Goal: Information Seeking & Learning: Check status

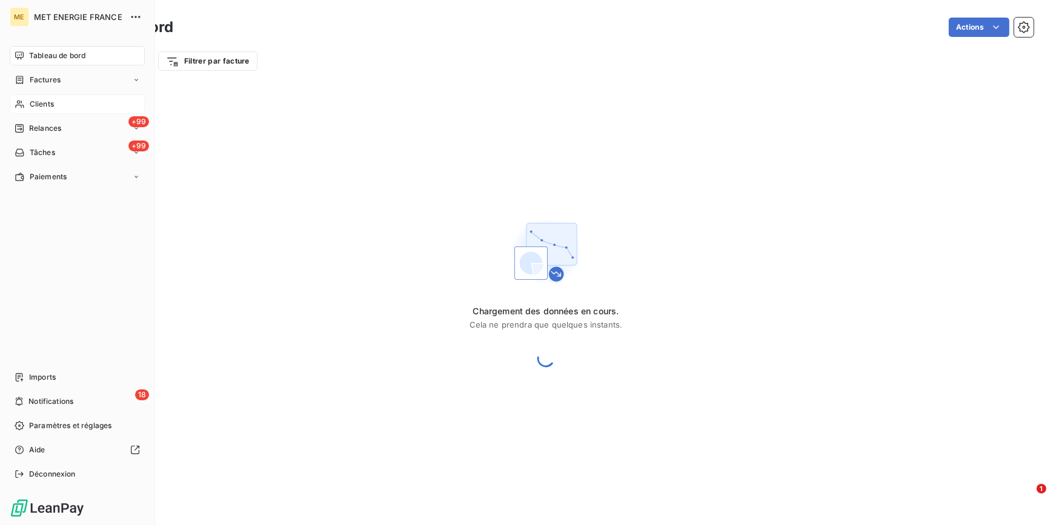
click at [35, 106] on span "Clients" at bounding box center [42, 104] width 24 height 11
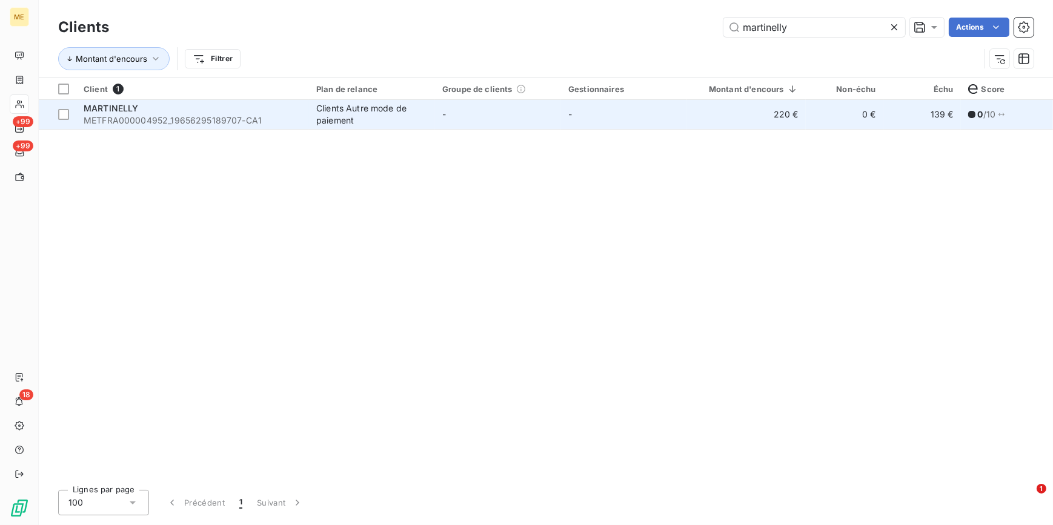
type input "martinelly"
click at [737, 109] on td "220 €" at bounding box center [746, 114] width 119 height 29
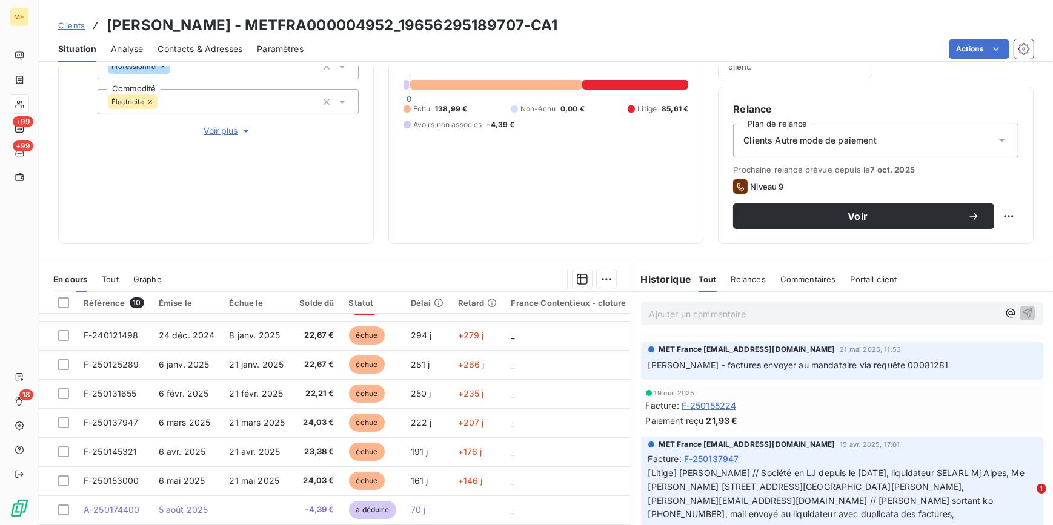
scroll to position [144, 0]
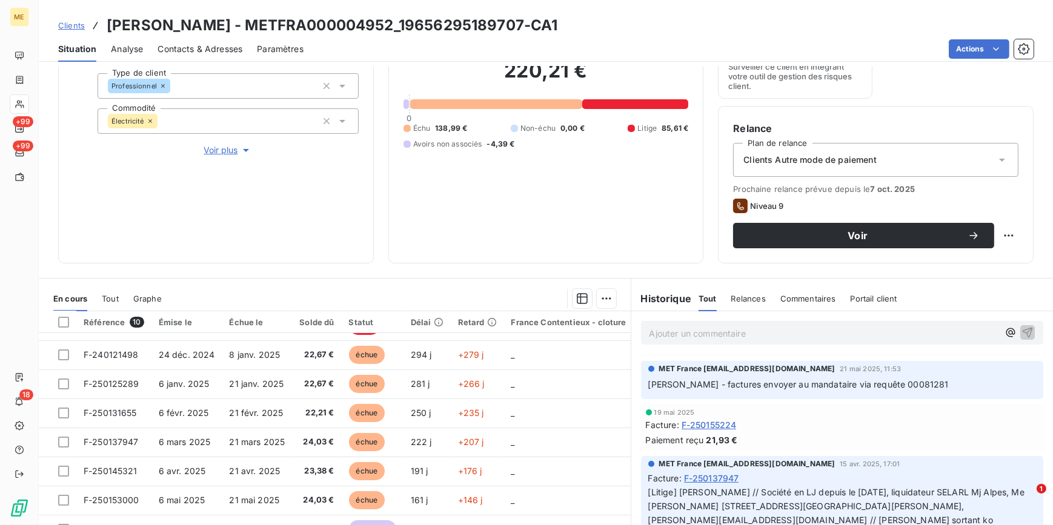
click at [220, 149] on span "Voir plus" at bounding box center [228, 150] width 48 height 12
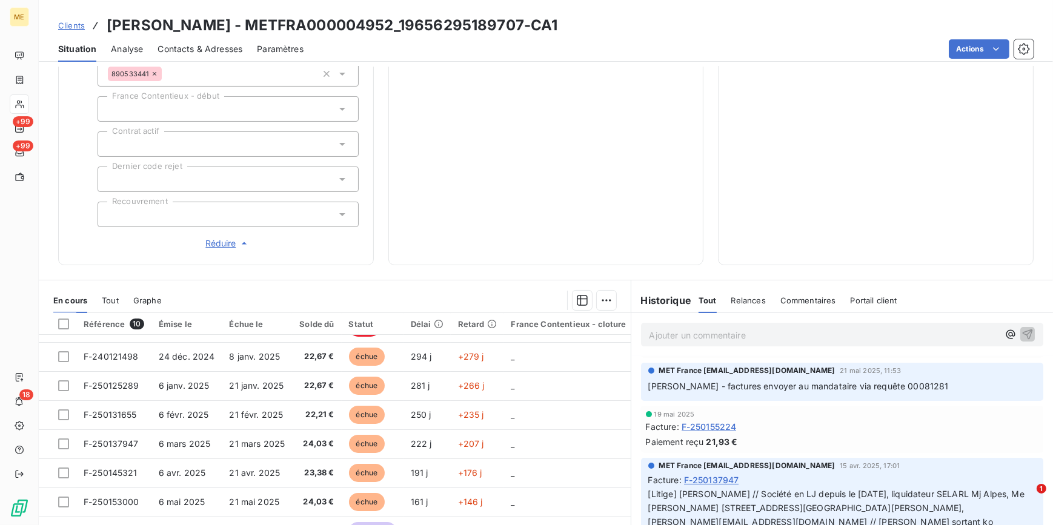
scroll to position [423, 0]
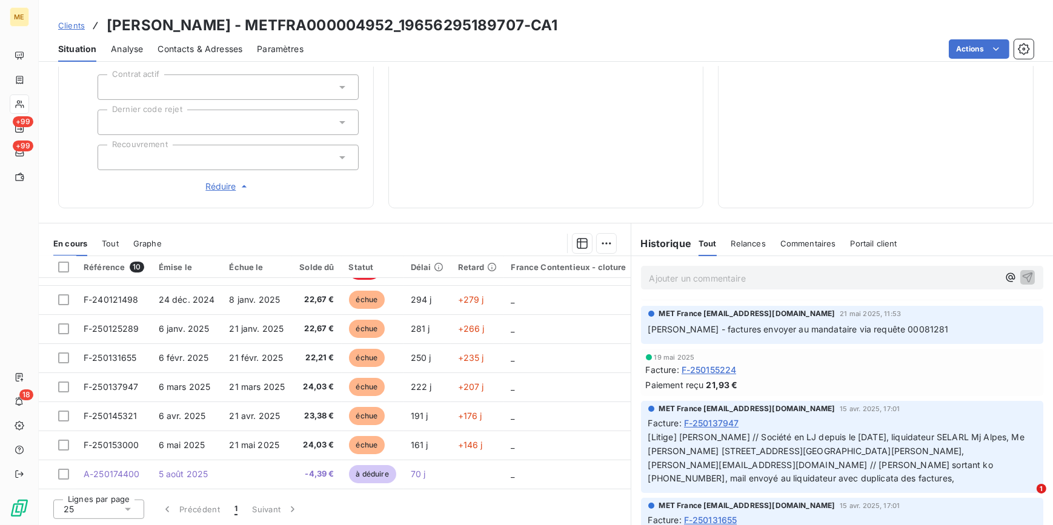
click at [217, 157] on div at bounding box center [228, 157] width 261 height 25
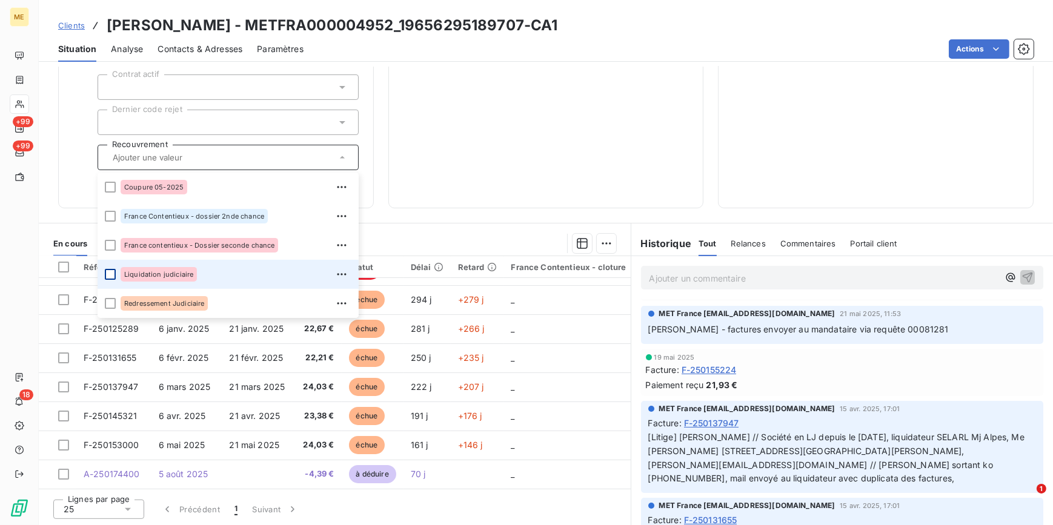
click at [108, 273] on div at bounding box center [110, 274] width 11 height 11
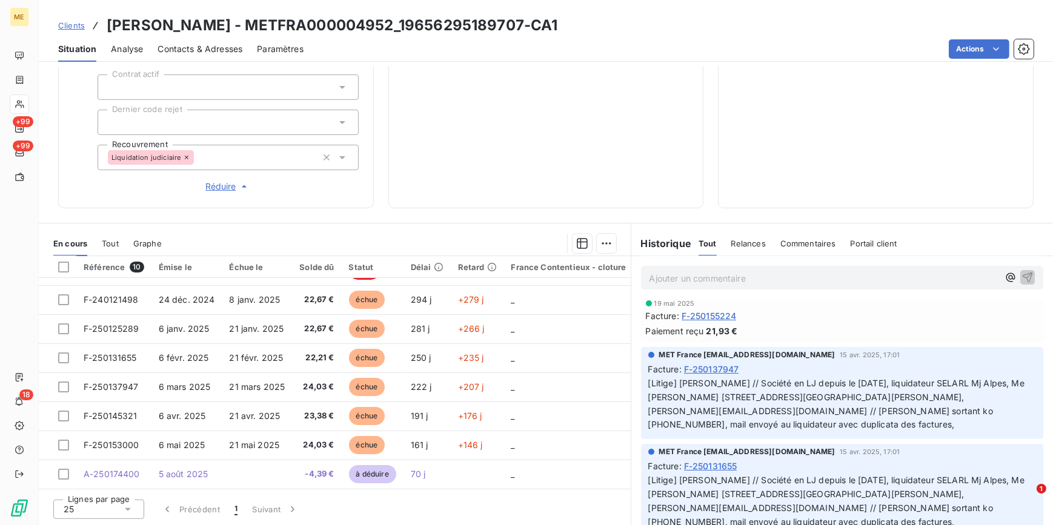
scroll to position [275, 0]
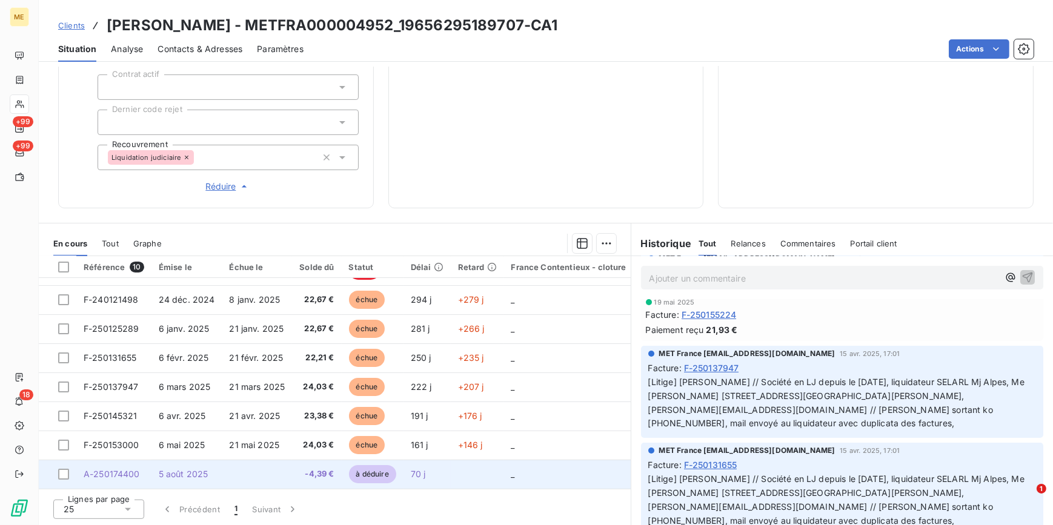
click at [282, 467] on td at bounding box center [257, 474] width 70 height 29
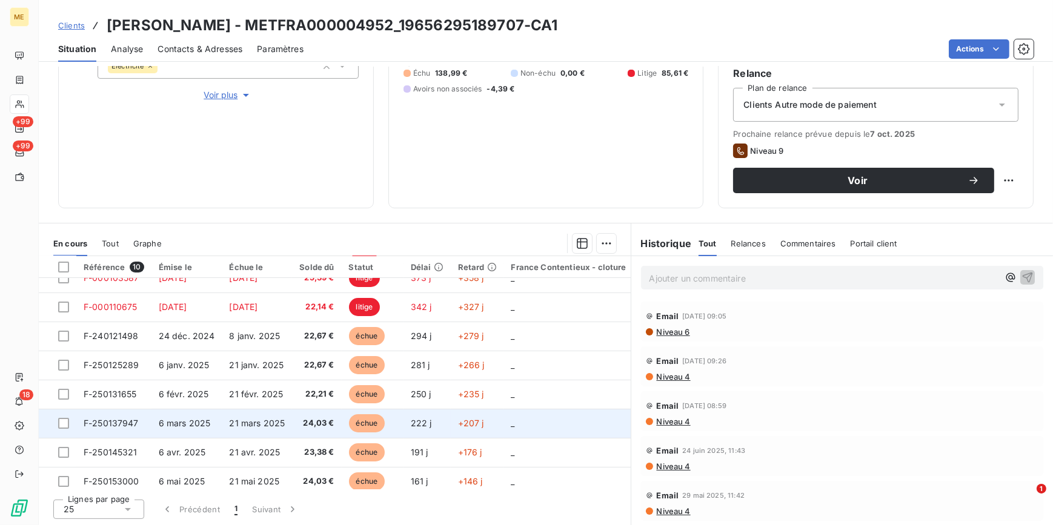
scroll to position [84, 0]
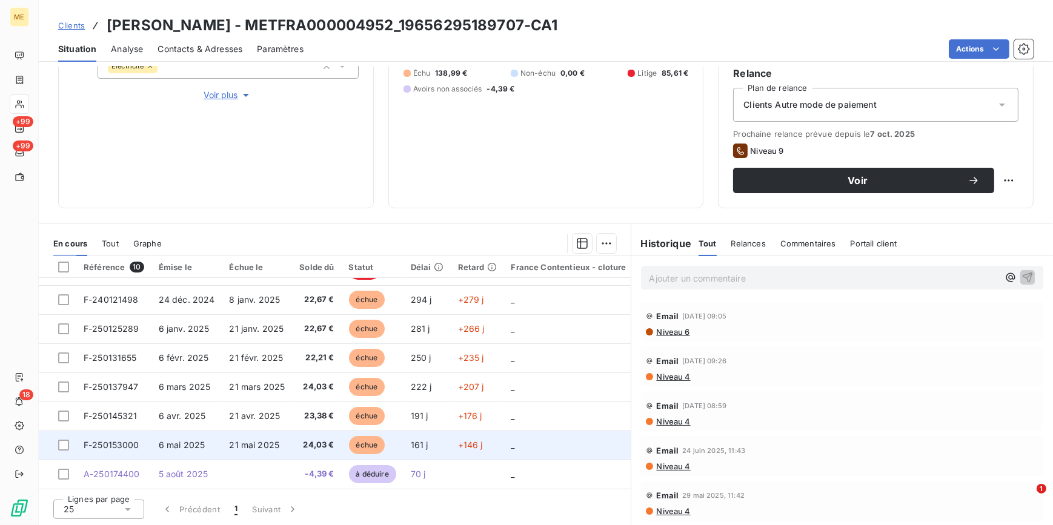
click at [247, 441] on span "21 mai 2025" at bounding box center [254, 445] width 50 height 10
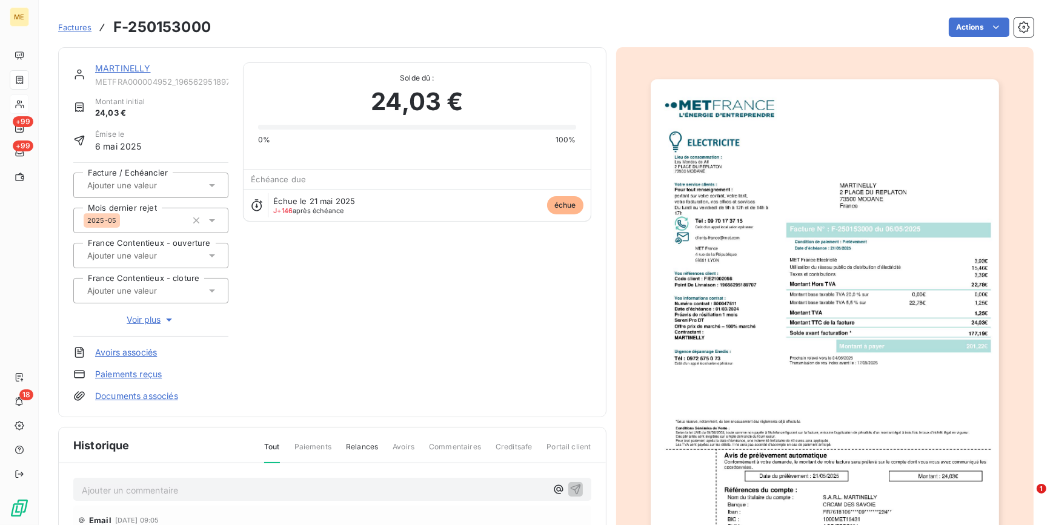
click at [831, 345] on img "button" at bounding box center [825, 325] width 348 height 493
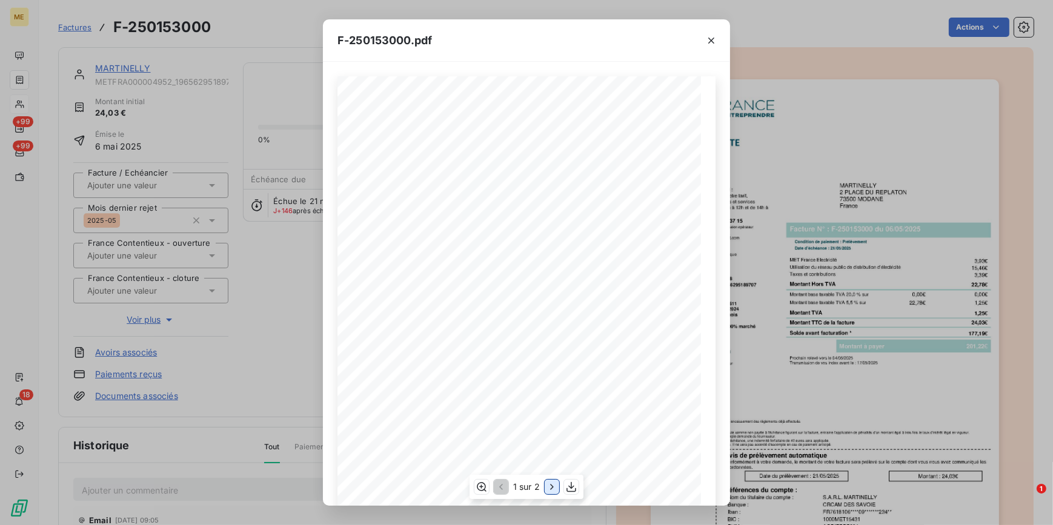
click at [547, 488] on icon "button" at bounding box center [552, 487] width 12 height 12
click at [286, 277] on div "F-250153000.pdf Détail de votre facture : Document à conserver 10 ans 2/2 Numér…" at bounding box center [526, 262] width 1053 height 525
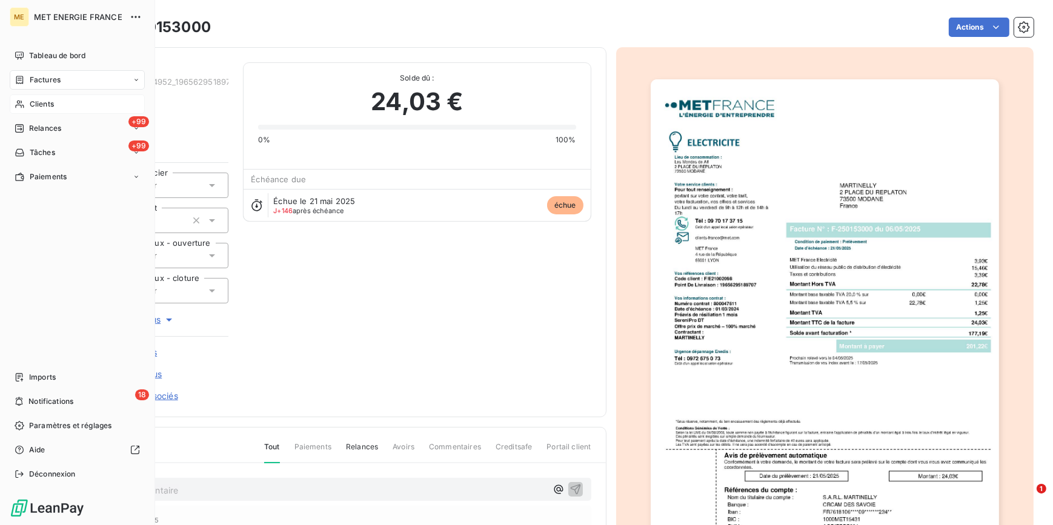
drag, startPoint x: 36, startPoint y: 103, endPoint x: 42, endPoint y: 100, distance: 7.3
click at [36, 103] on span "Clients" at bounding box center [42, 104] width 24 height 11
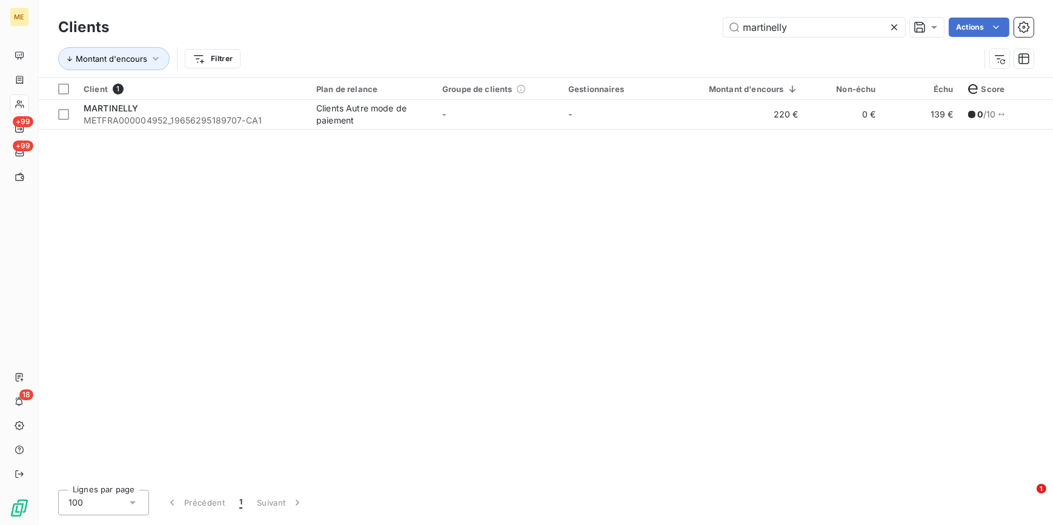
click at [894, 30] on icon at bounding box center [894, 27] width 12 height 12
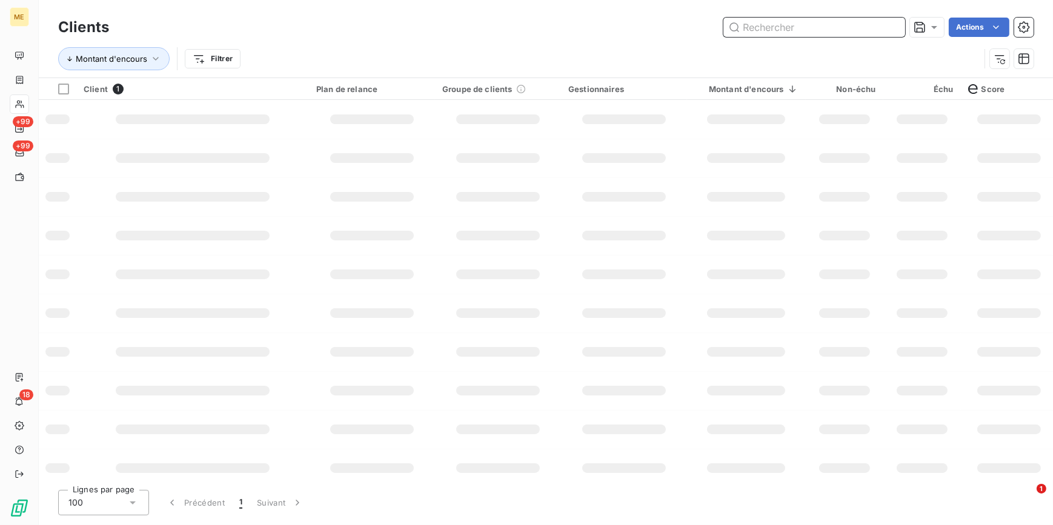
click at [889, 30] on input "text" at bounding box center [814, 27] width 182 height 19
paste input "METFRA000008416_22430245932411"
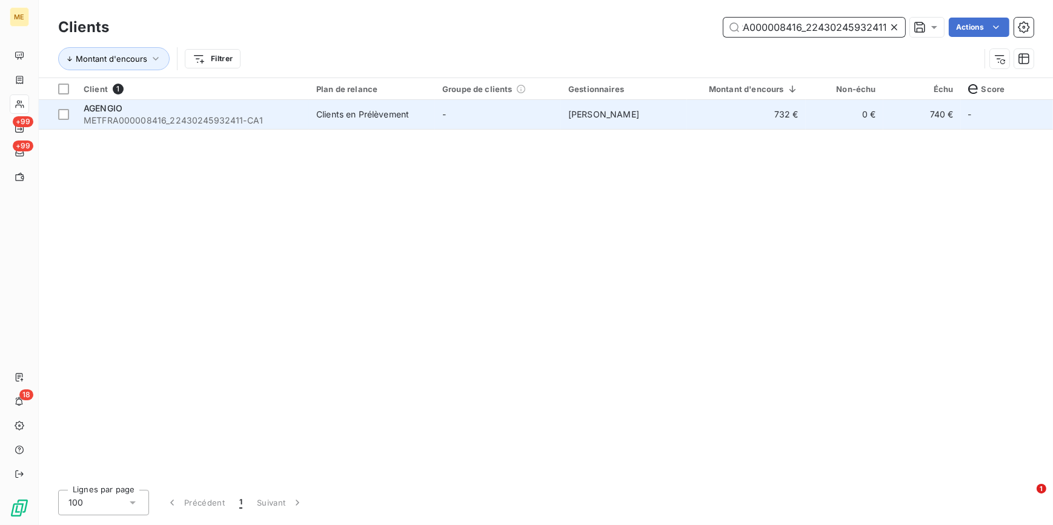
type input "METFRA000008416_22430245932411"
click at [584, 119] on td "[PERSON_NAME]" at bounding box center [624, 114] width 126 height 29
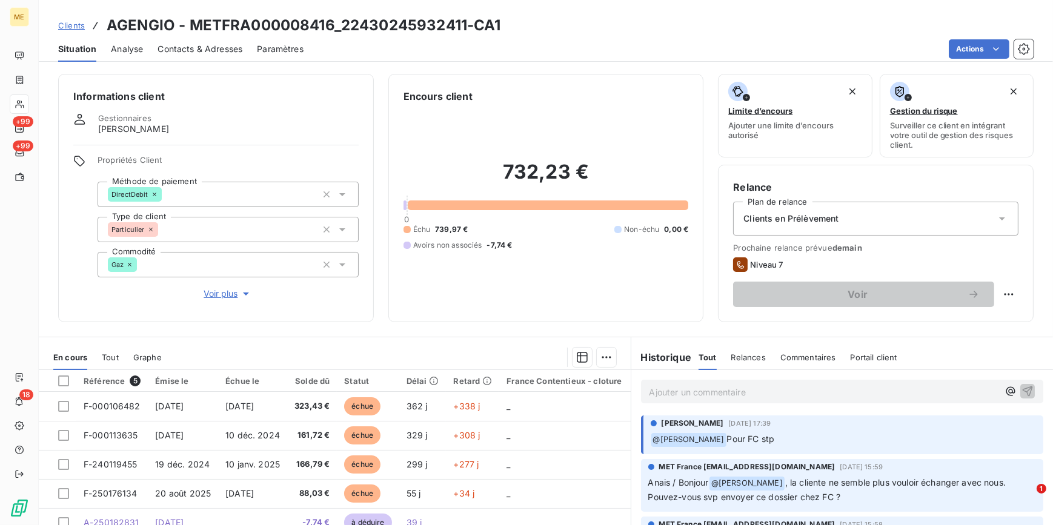
click at [226, 292] on span "Voir plus" at bounding box center [228, 294] width 48 height 12
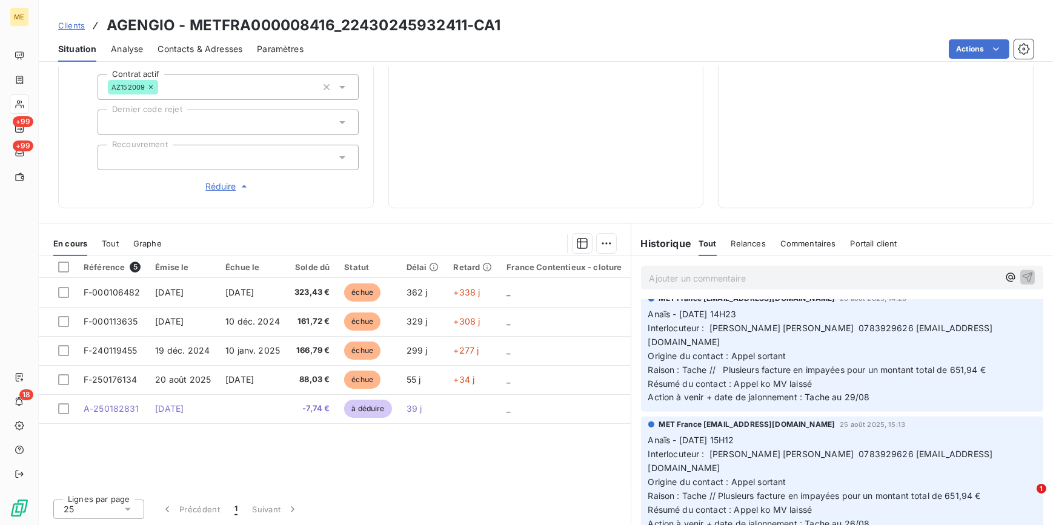
scroll to position [715, 0]
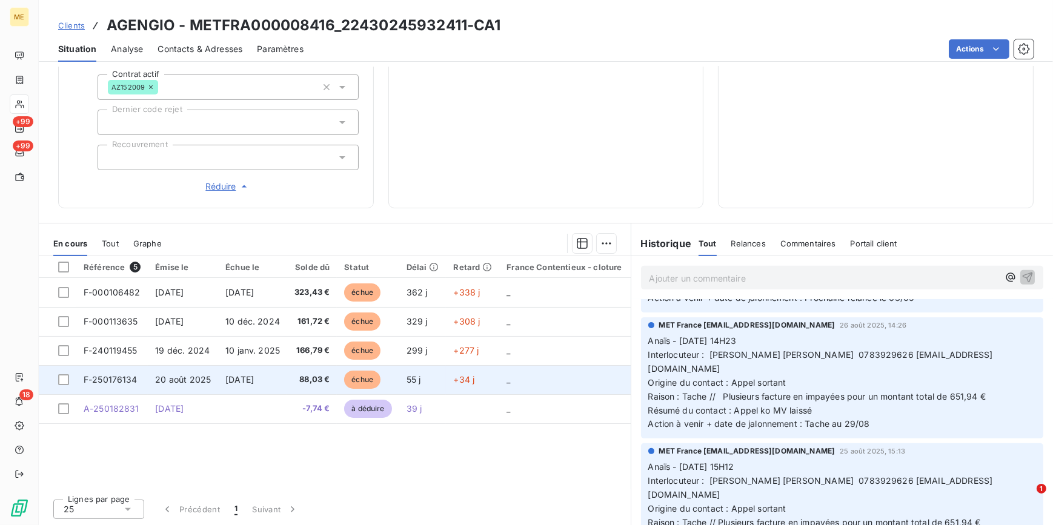
click at [254, 382] on span "[DATE]" at bounding box center [239, 379] width 28 height 10
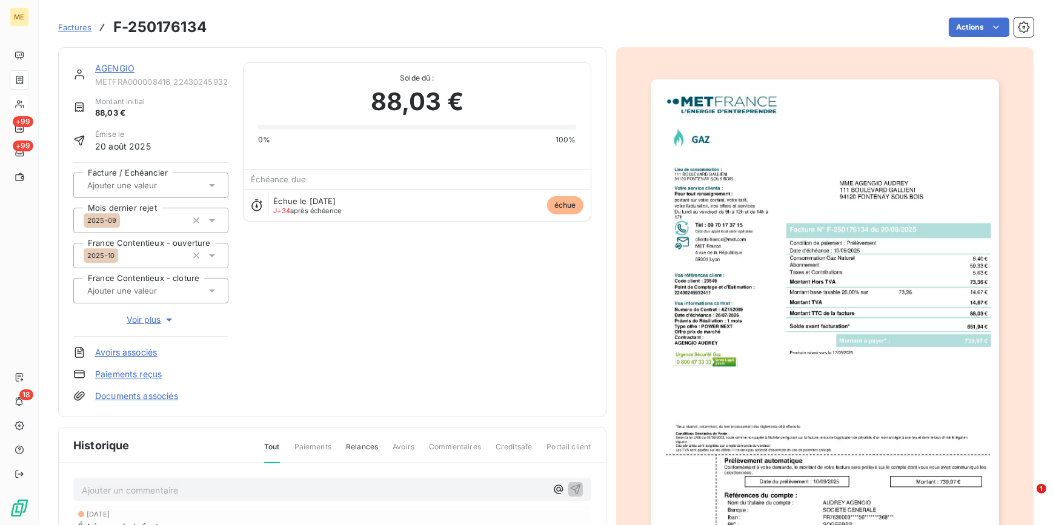
click at [914, 297] on img "button" at bounding box center [825, 325] width 348 height 493
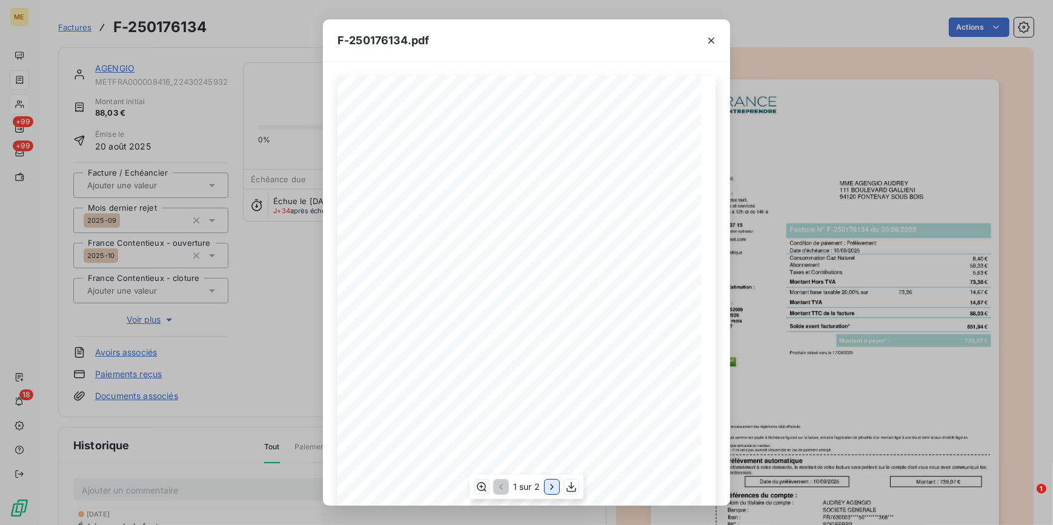
click at [556, 487] on icon "button" at bounding box center [552, 487] width 12 height 12
click at [88, 35] on div "F-250176134.pdf Détail de votre facture : Document à conserver 5 ans Numéro F-2…" at bounding box center [526, 262] width 1053 height 525
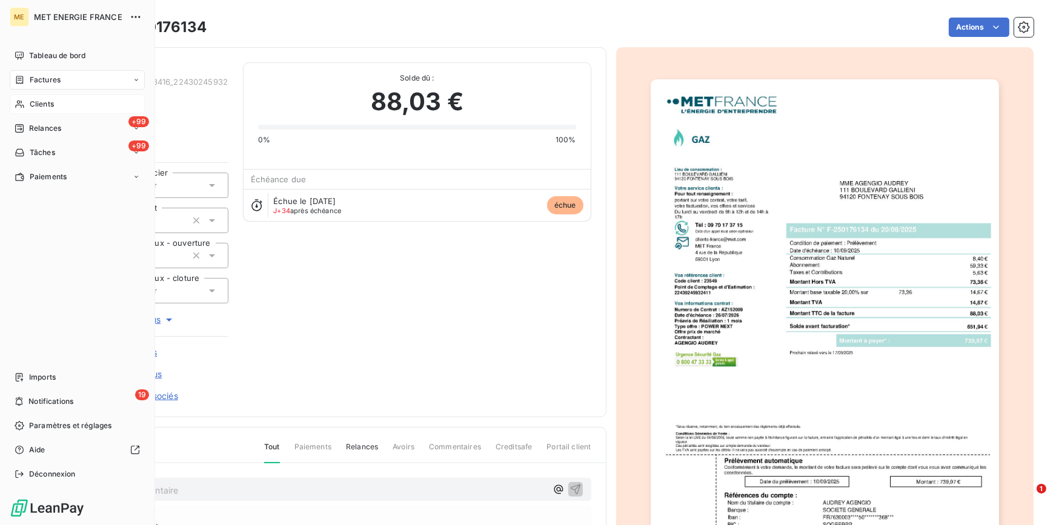
click at [53, 97] on div "Clients" at bounding box center [77, 103] width 135 height 19
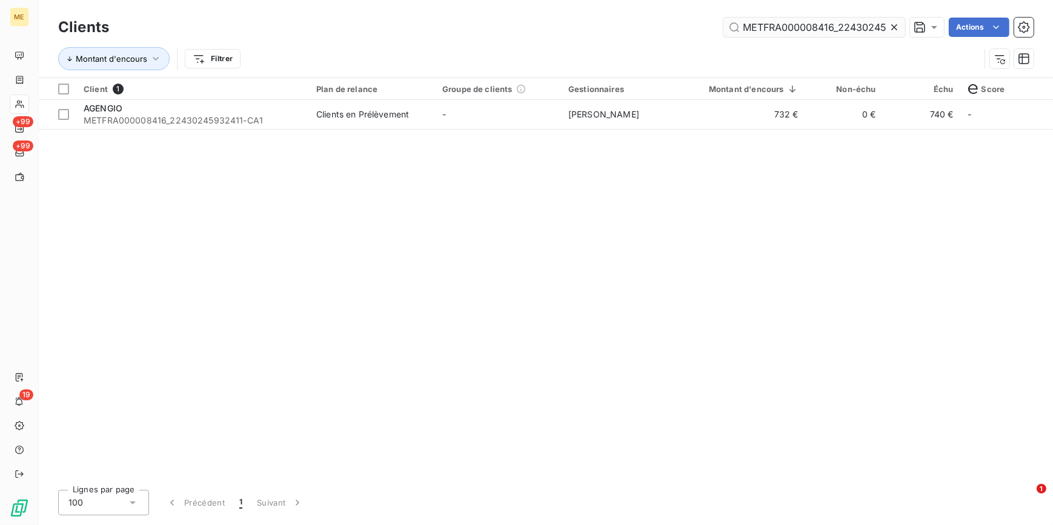
click at [889, 23] on icon at bounding box center [894, 27] width 12 height 12
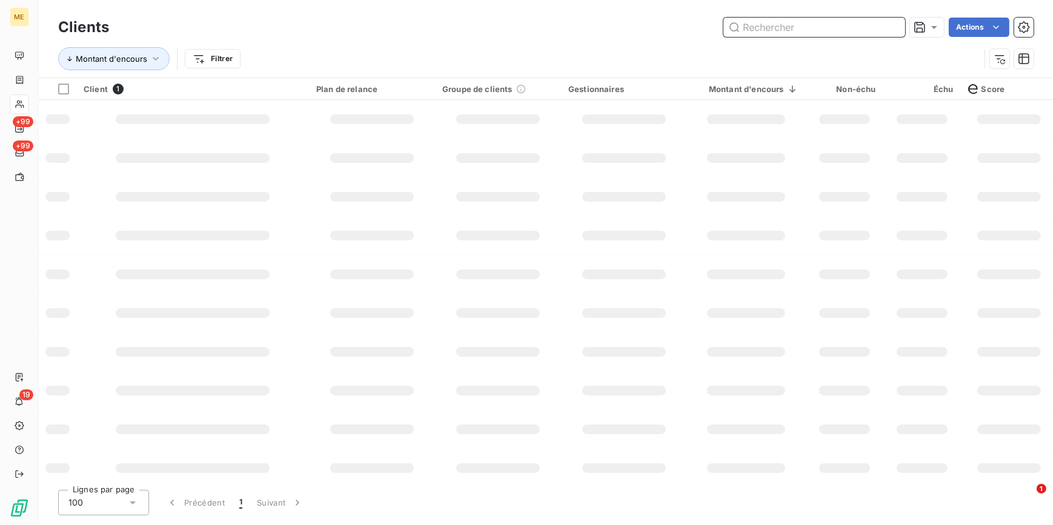
click at [889, 23] on input "text" at bounding box center [814, 27] width 182 height 19
paste input "METFRA000003000_14244283502307"
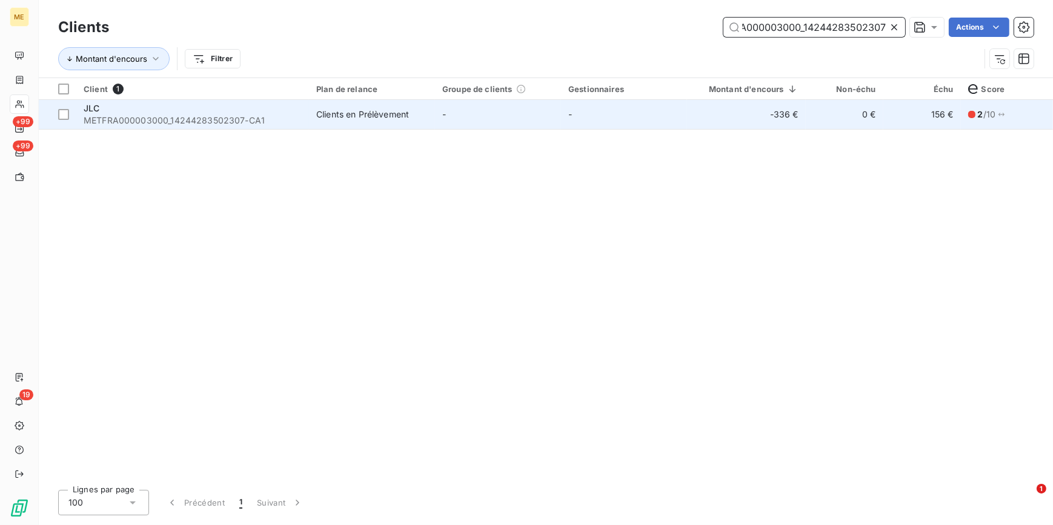
type input "METFRA000003000_14244283502307"
click at [617, 107] on td "-" at bounding box center [624, 114] width 126 height 29
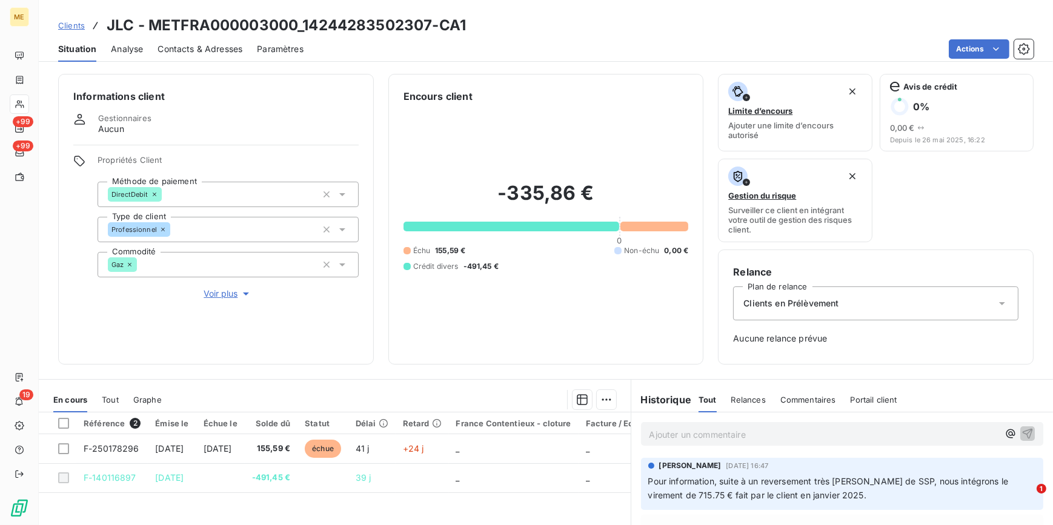
click at [67, 24] on span "Clients" at bounding box center [71, 26] width 27 height 10
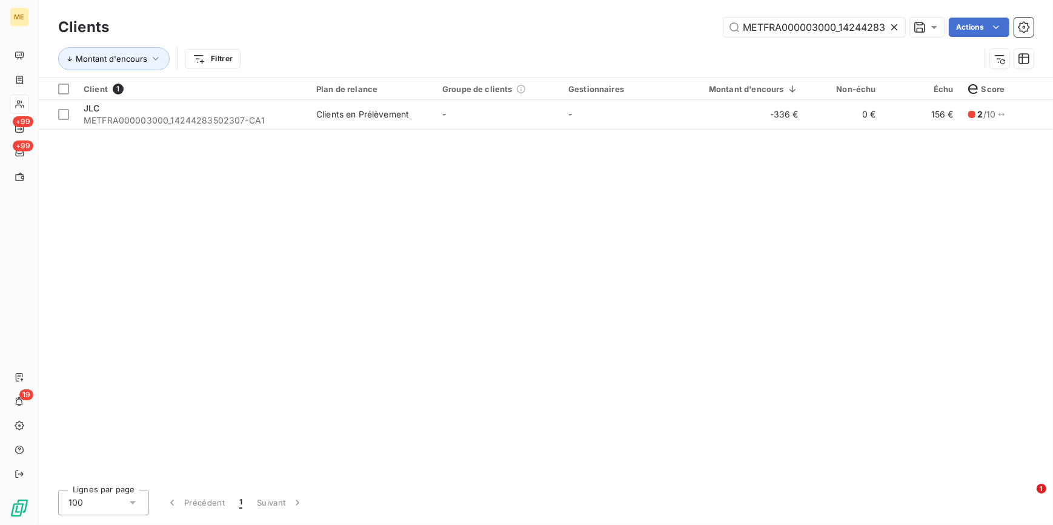
click at [897, 24] on icon at bounding box center [894, 27] width 12 height 12
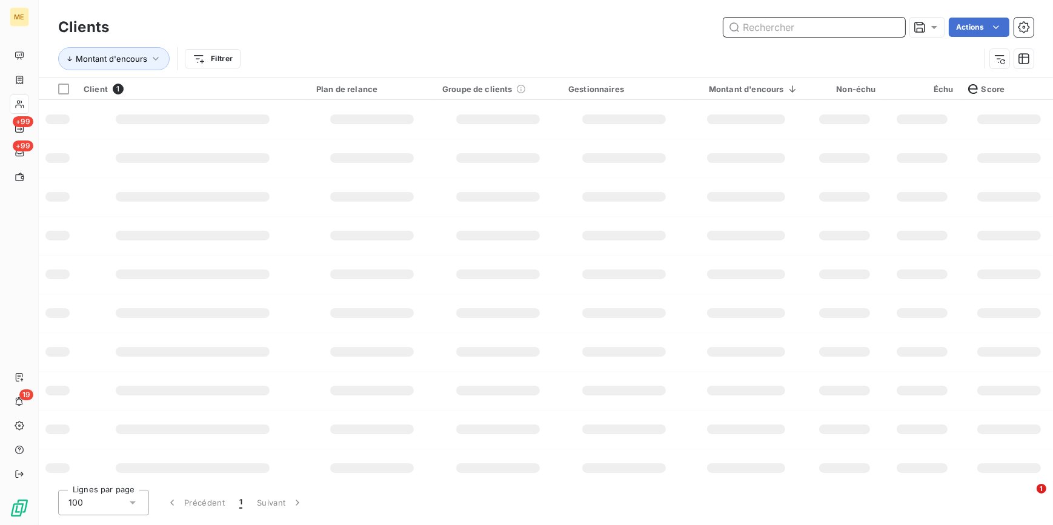
click at [876, 27] on input "text" at bounding box center [814, 27] width 182 height 19
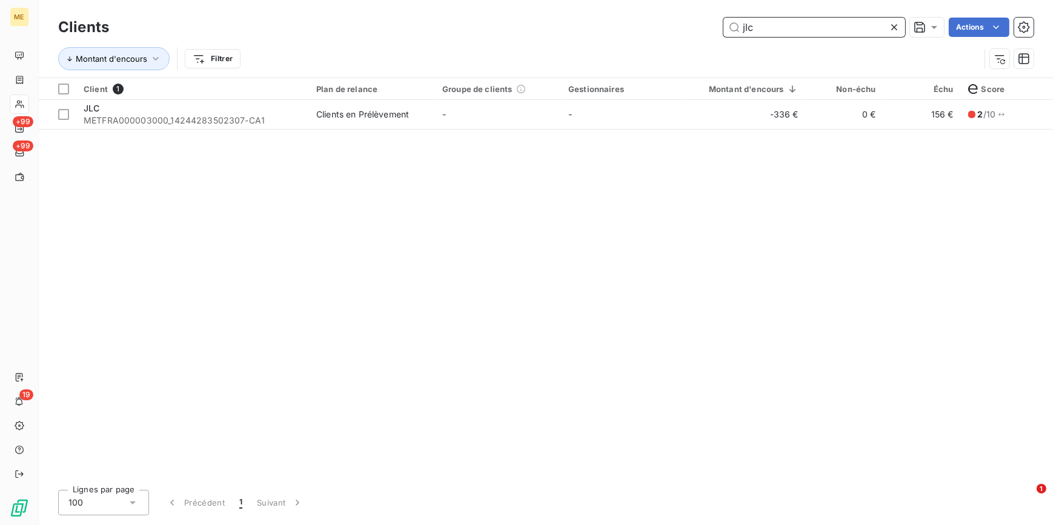
type input "jlc"
click at [896, 25] on icon at bounding box center [894, 27] width 12 height 12
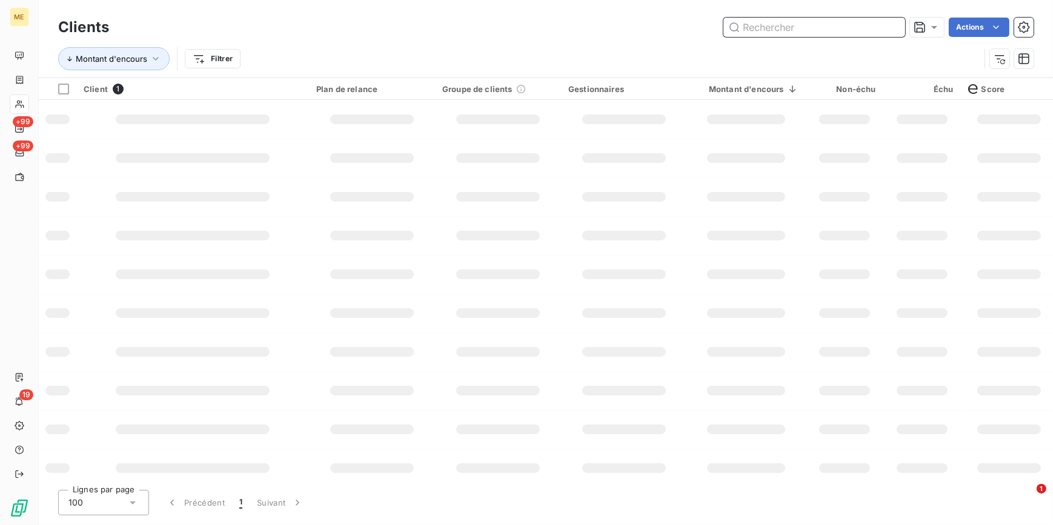
click at [877, 25] on input "text" at bounding box center [814, 27] width 182 height 19
paste input "METFRA000002608_25412445672669"
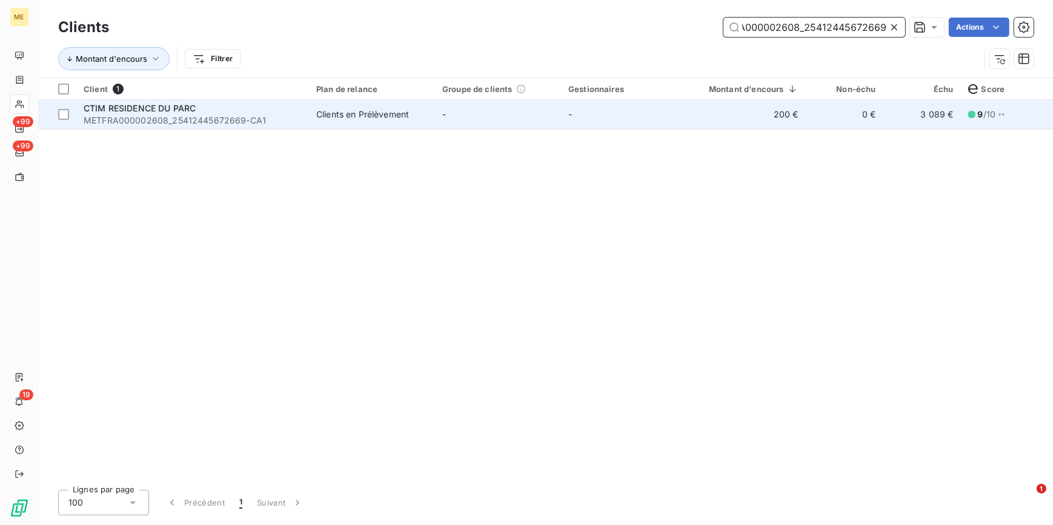
type input "METFRA000002608_25412445672669"
click at [565, 115] on td "-" at bounding box center [624, 114] width 126 height 29
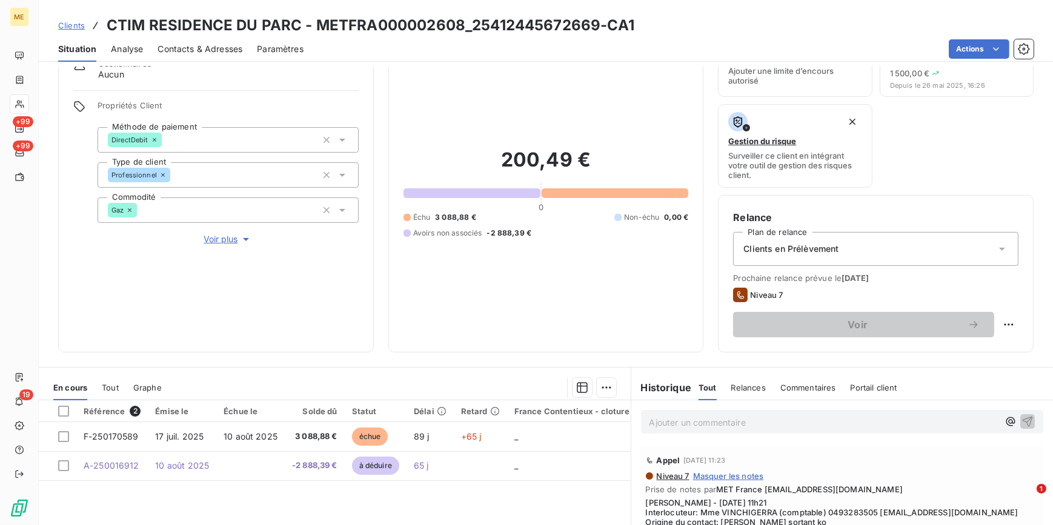
scroll to position [110, 0]
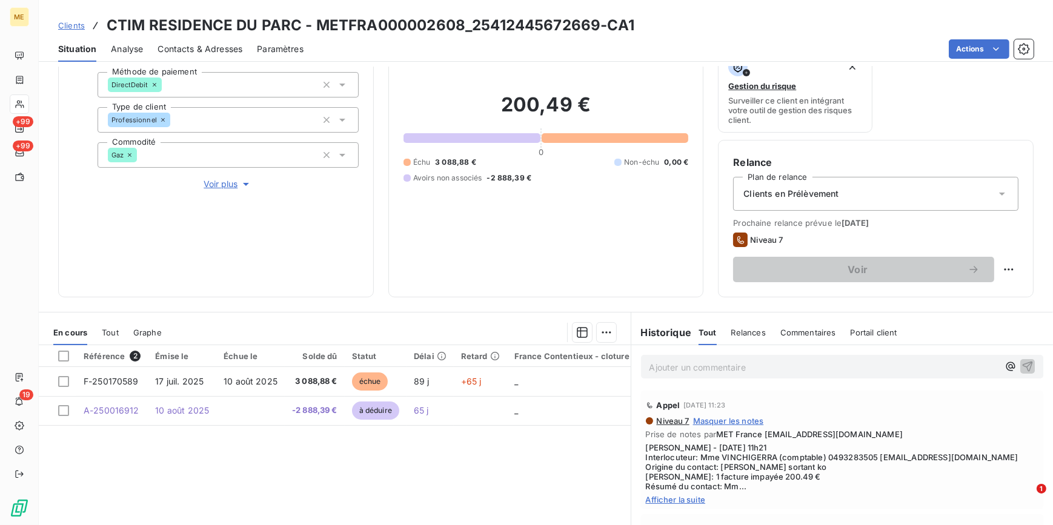
click at [689, 501] on span "Afficher la suite" at bounding box center [842, 500] width 393 height 10
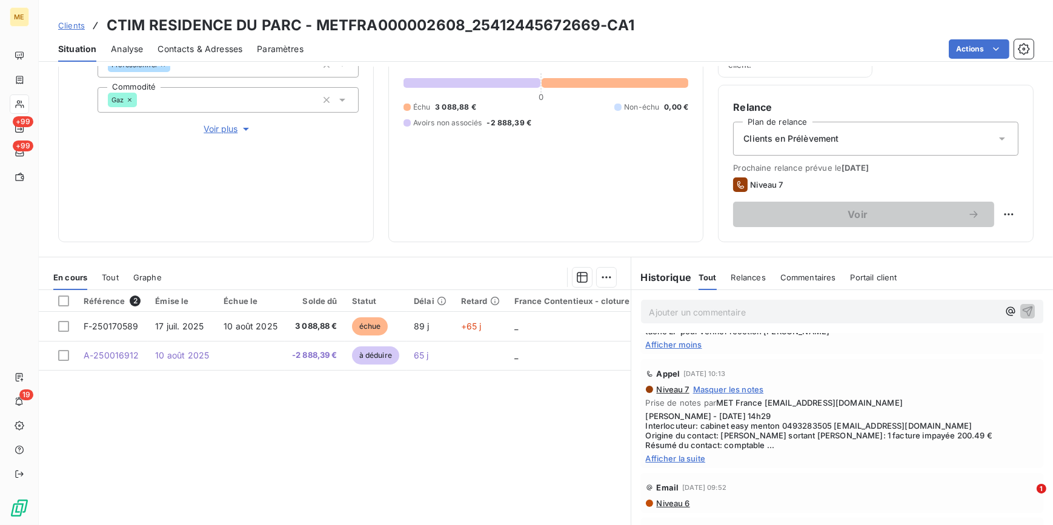
click at [672, 463] on span "Afficher la suite" at bounding box center [842, 459] width 393 height 10
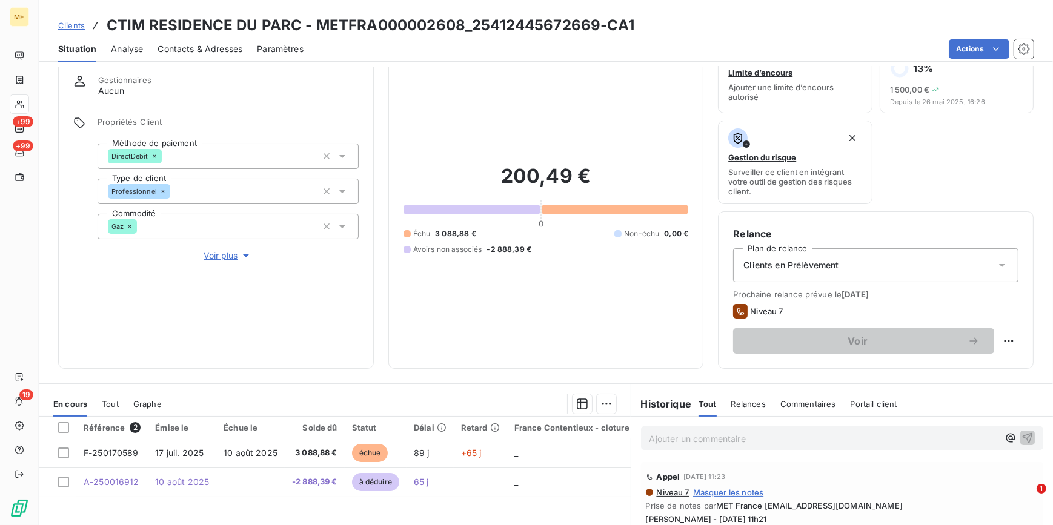
scroll to position [55, 0]
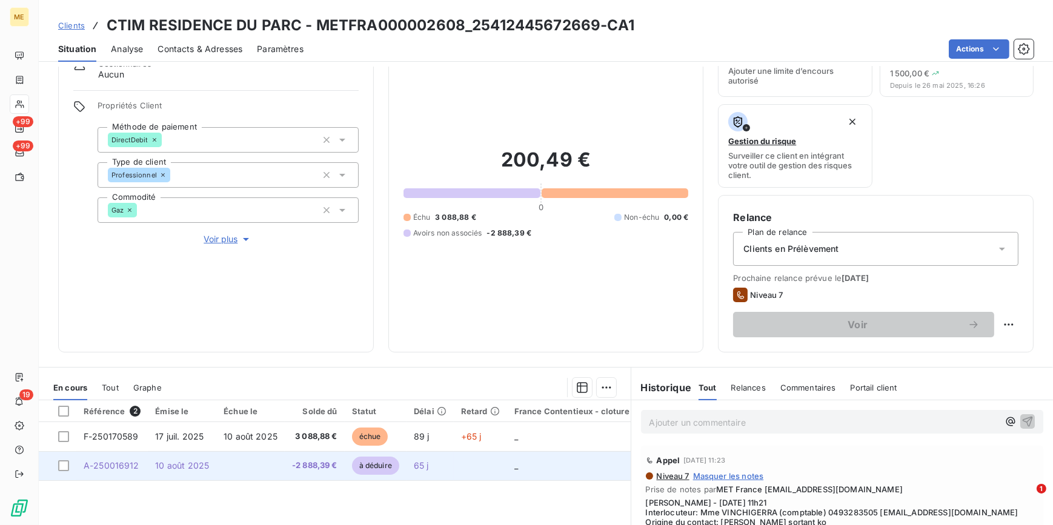
click at [235, 468] on td at bounding box center [250, 465] width 68 height 29
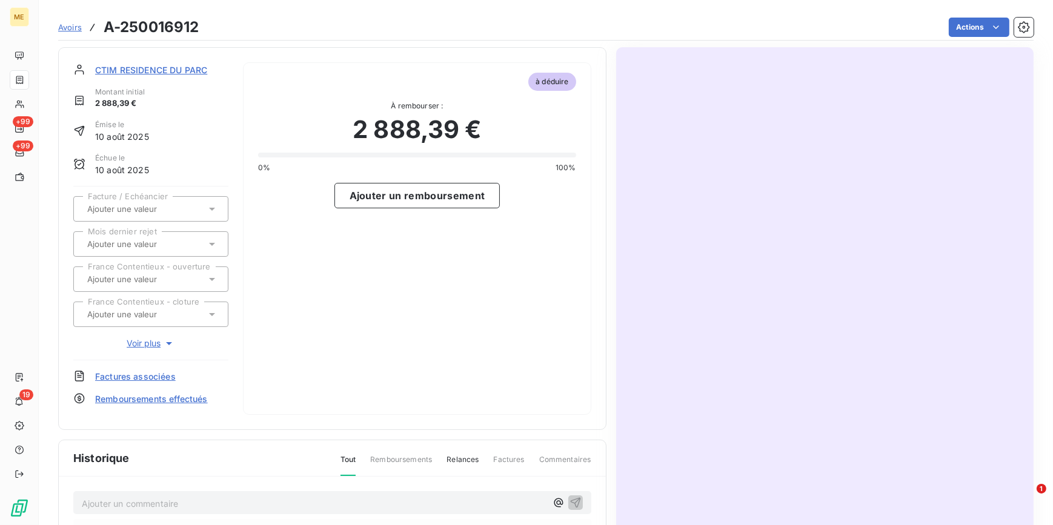
scroll to position [56, 0]
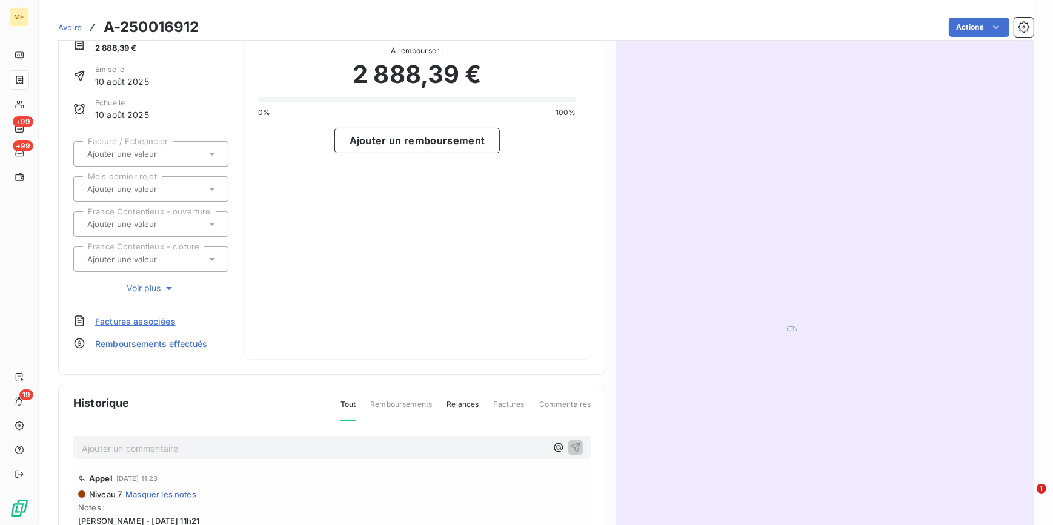
click at [787, 331] on img "button" at bounding box center [825, 328] width 76 height 5
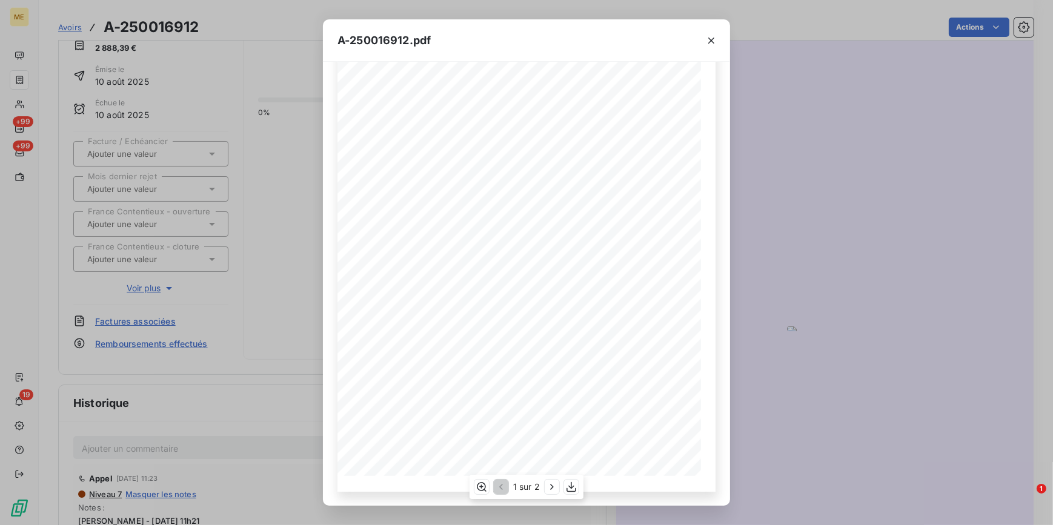
scroll to position [4, 0]
click at [552, 491] on icon "button" at bounding box center [552, 487] width 12 height 12
click at [777, 164] on div "A-250016912.pdf Avoir Gaz N° A-250016912 MET Energie France [STREET_ADDRESS] [D…" at bounding box center [526, 262] width 1053 height 525
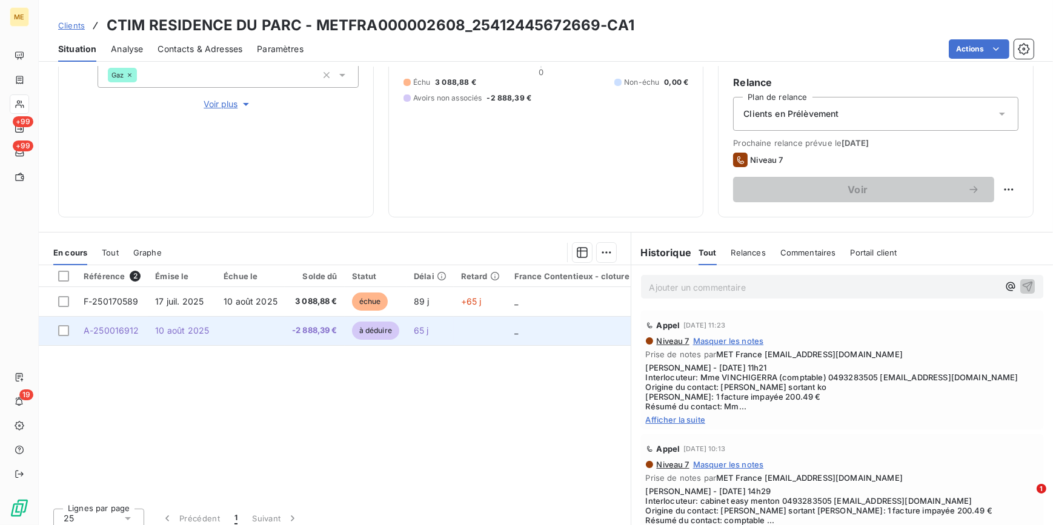
scroll to position [199, 0]
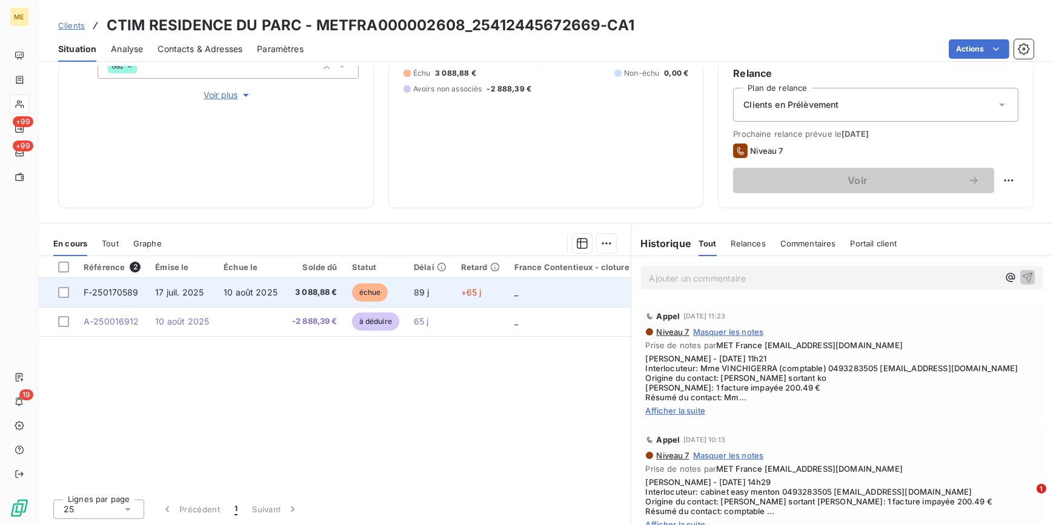
click at [352, 295] on span "échue" at bounding box center [370, 292] width 36 height 18
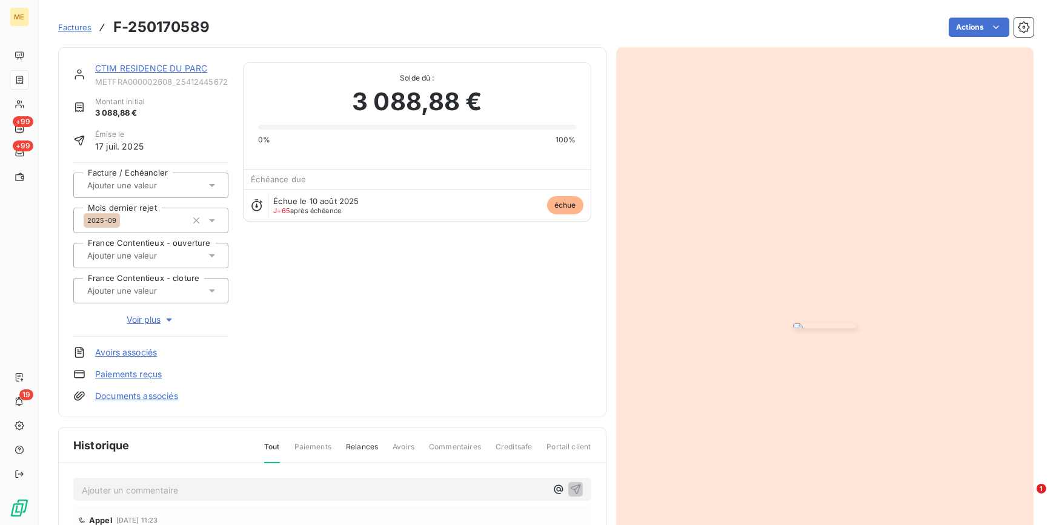
click at [76, 23] on span "Factures" at bounding box center [74, 27] width 33 height 10
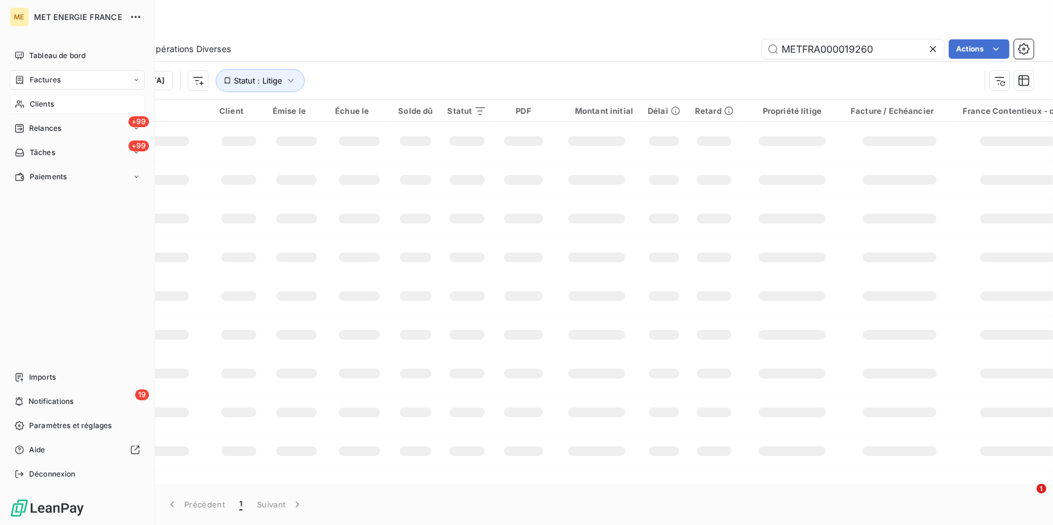
click at [27, 104] on div "Clients" at bounding box center [77, 103] width 135 height 19
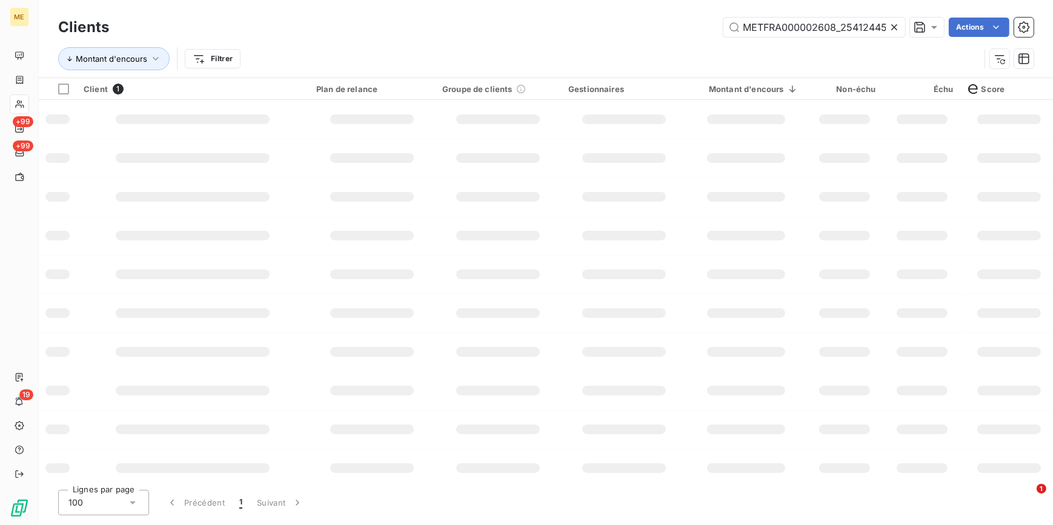
scroll to position [0, 36]
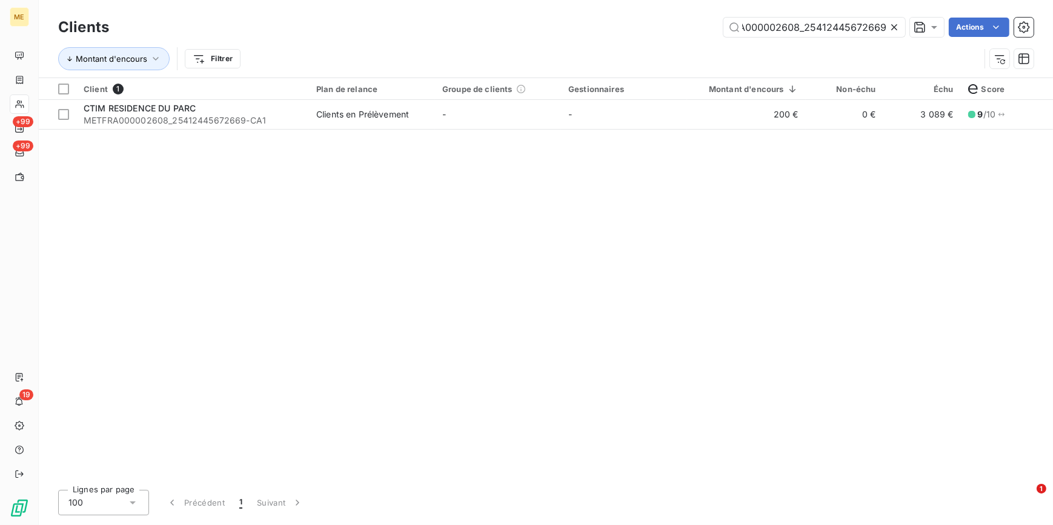
click at [893, 24] on icon at bounding box center [894, 27] width 12 height 12
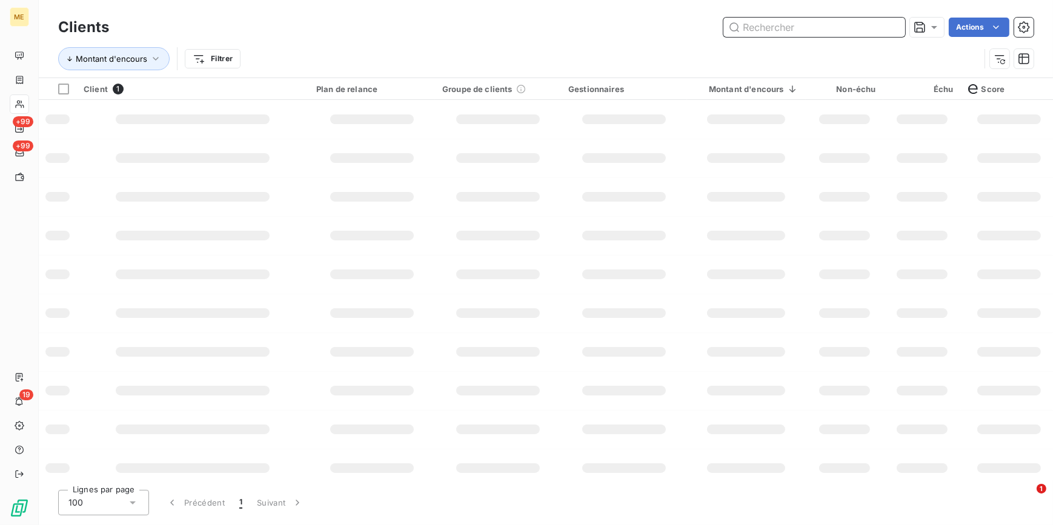
click at [892, 24] on input "text" at bounding box center [814, 27] width 182 height 19
paste input "METFRA000012205_GI154125"
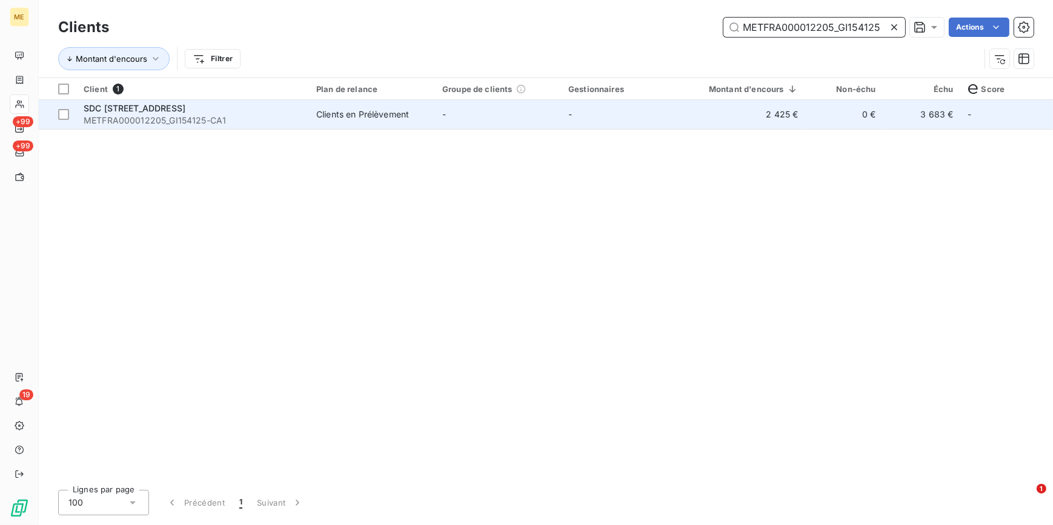
type input "METFRA000012205_GI154125"
click at [596, 114] on td "-" at bounding box center [624, 114] width 126 height 29
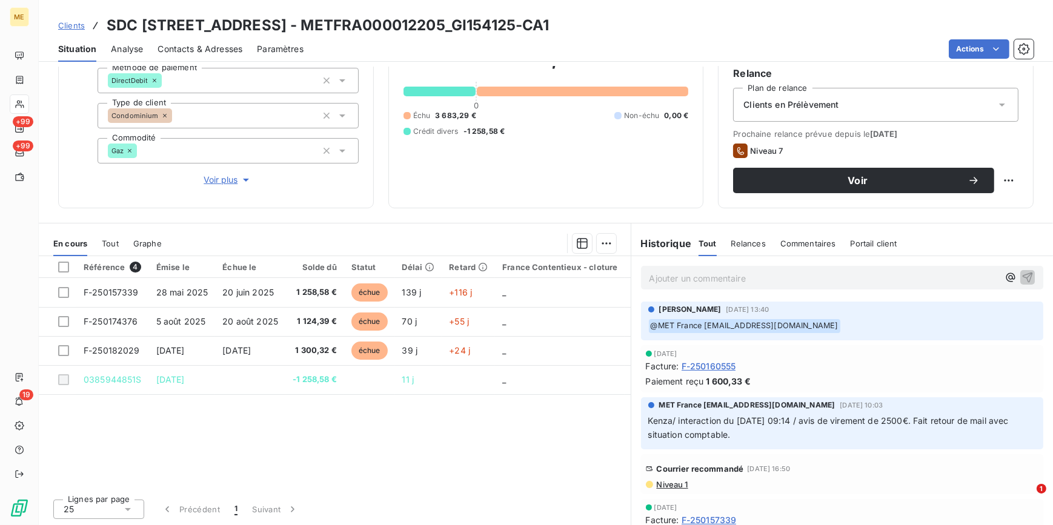
click at [105, 242] on span "Tout" at bounding box center [110, 244] width 17 height 10
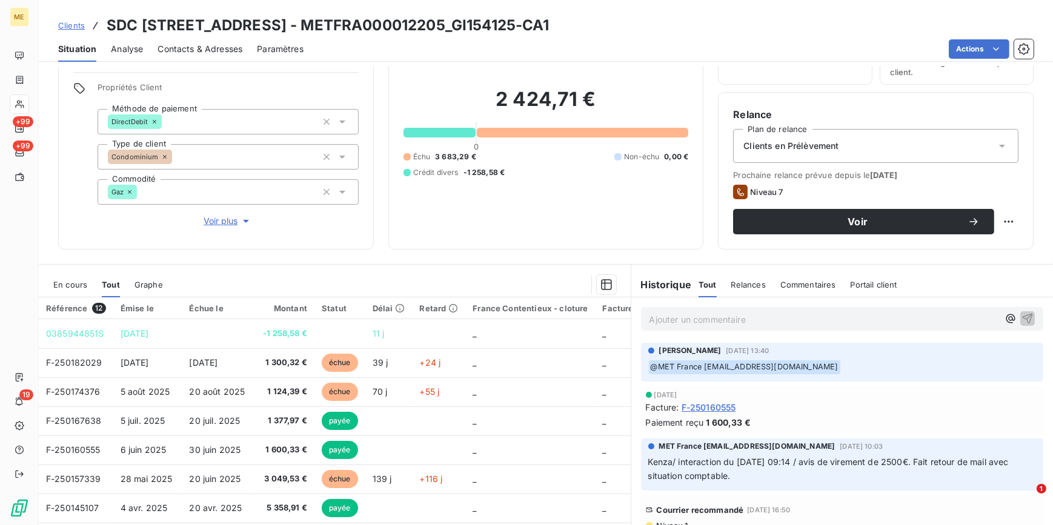
scroll to position [4, 0]
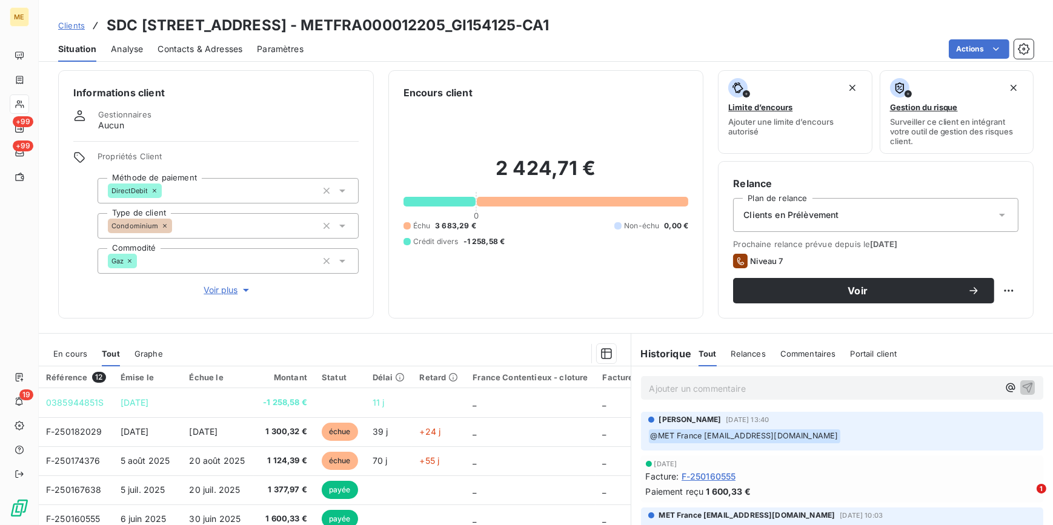
click at [75, 25] on span "Clients" at bounding box center [71, 26] width 27 height 10
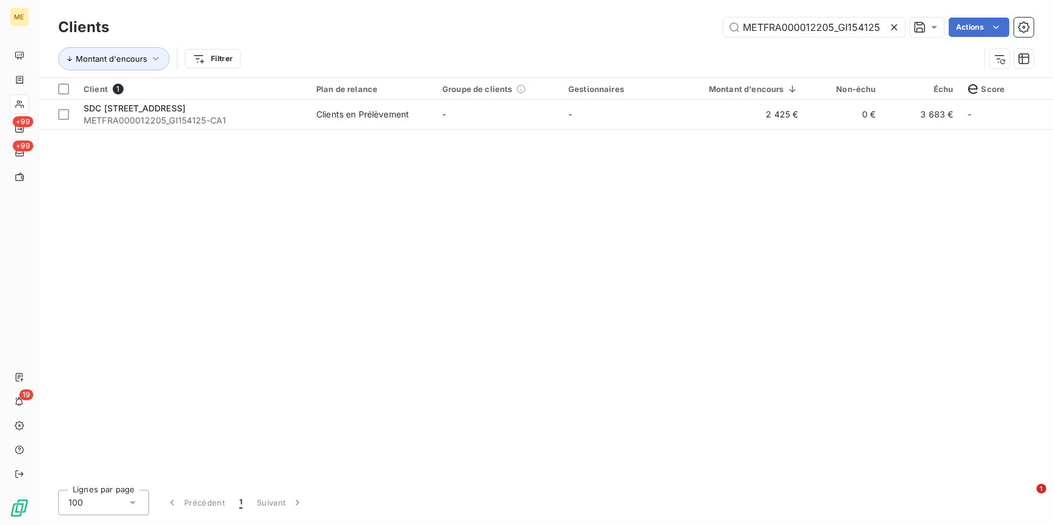
click at [896, 22] on icon at bounding box center [894, 27] width 12 height 12
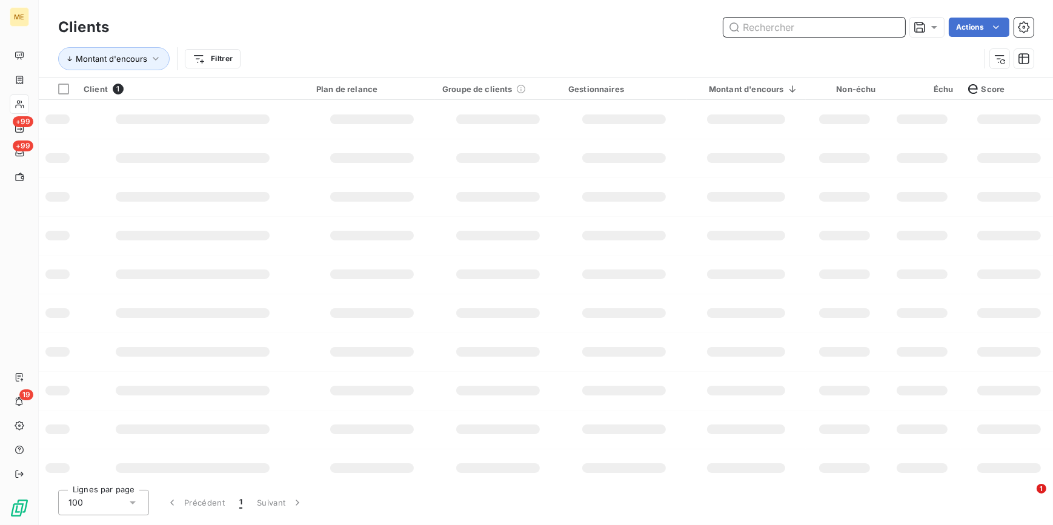
click at [893, 22] on input "text" at bounding box center [814, 27] width 182 height 19
paste input "METFRA000004978_14416353068998"
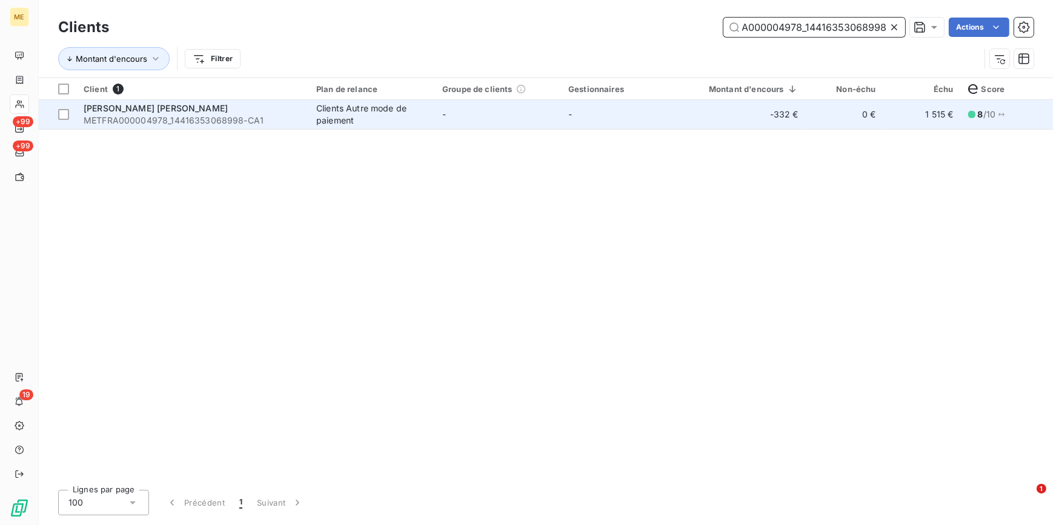
type input "METFRA000004978_14416353068998"
click at [685, 109] on td "-" at bounding box center [624, 114] width 126 height 29
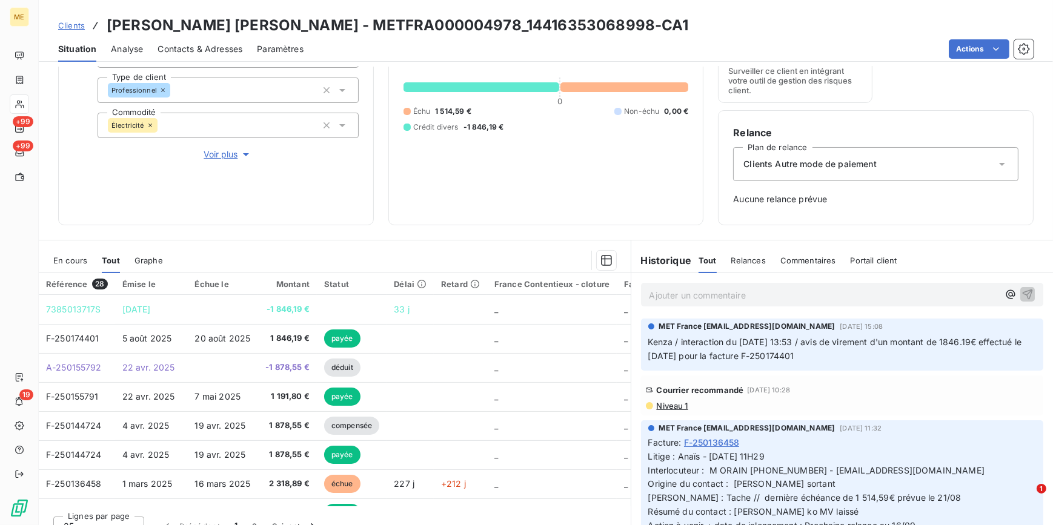
scroll to position [156, 0]
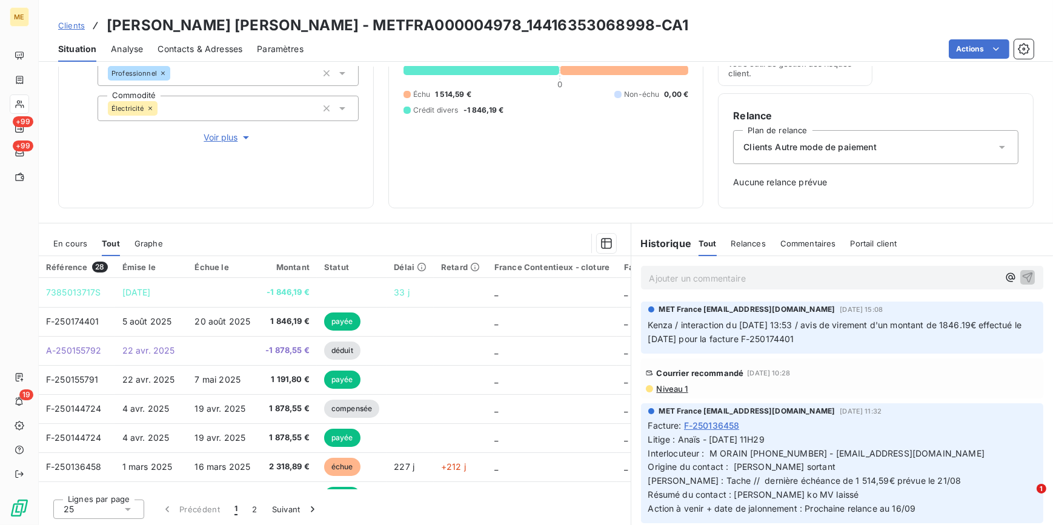
click at [228, 134] on span "Voir plus" at bounding box center [228, 137] width 48 height 12
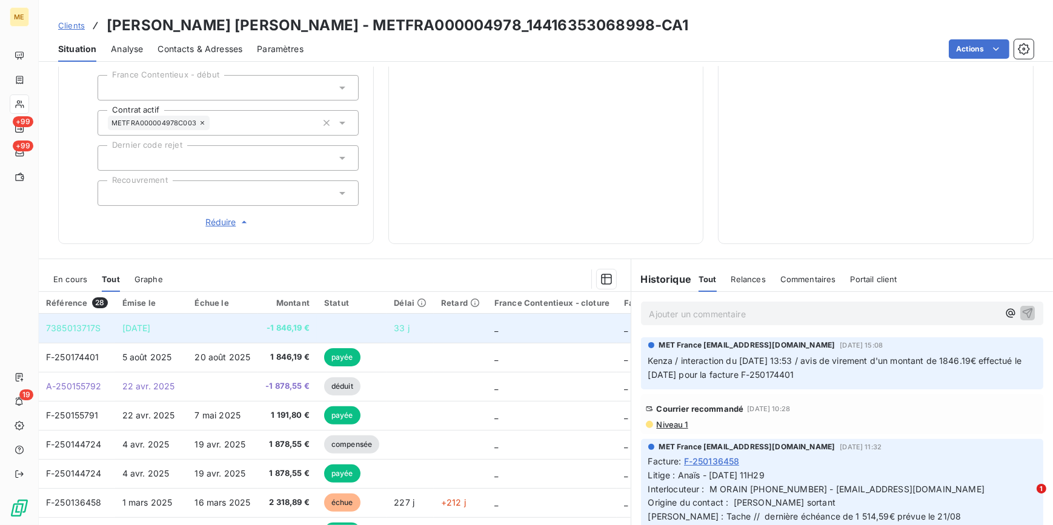
scroll to position [368, 0]
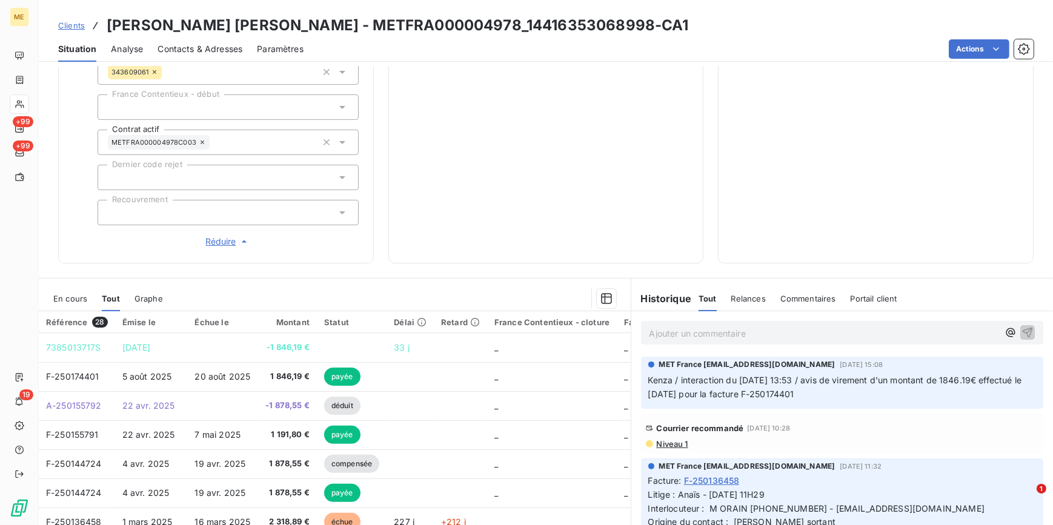
click at [85, 300] on span "En cours" at bounding box center [70, 299] width 34 height 10
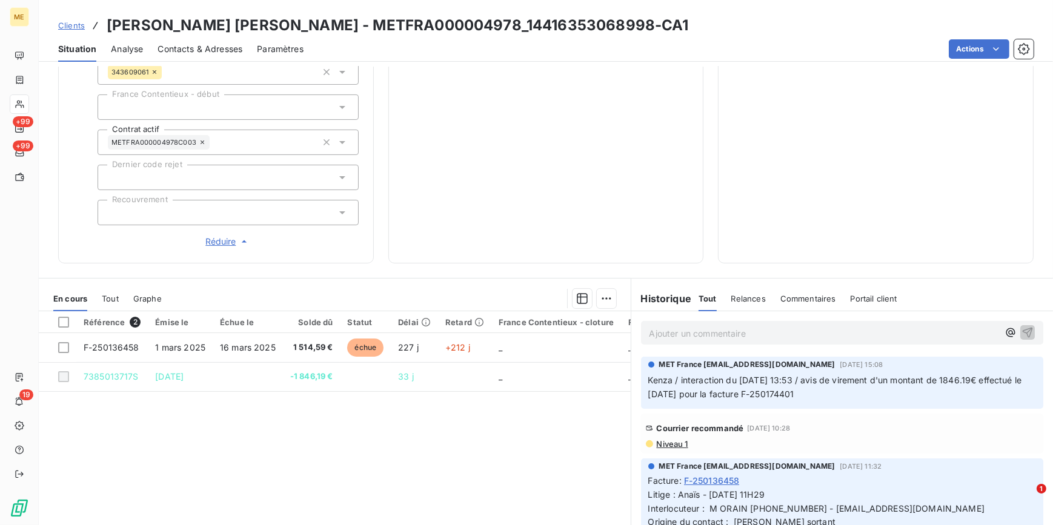
click at [115, 297] on span "Tout" at bounding box center [110, 299] width 17 height 10
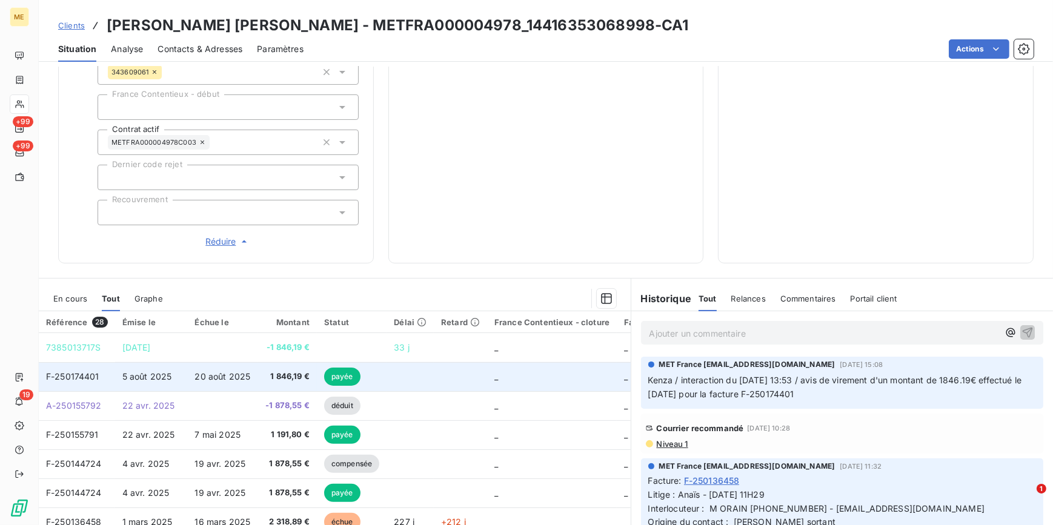
click at [150, 374] on span "5 août 2025" at bounding box center [147, 376] width 50 height 10
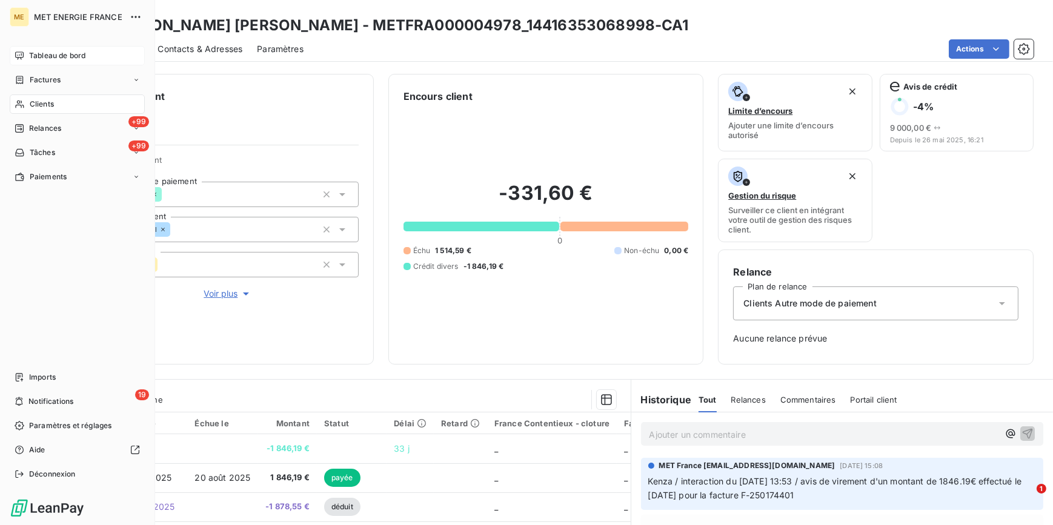
click at [53, 55] on span "Tableau de bord" at bounding box center [57, 55] width 56 height 11
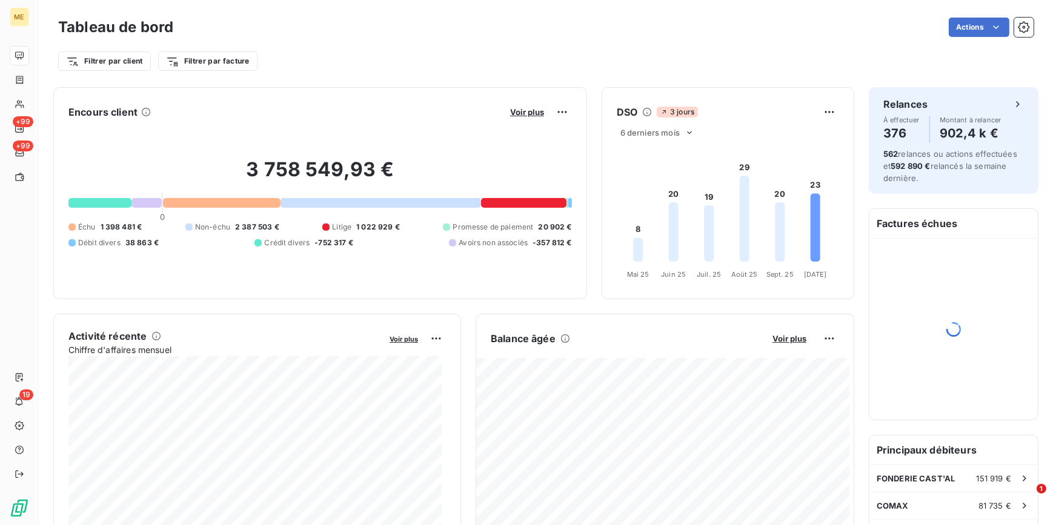
click at [149, 205] on div at bounding box center [146, 203] width 30 height 10
click at [521, 113] on span "Voir plus" at bounding box center [527, 112] width 34 height 10
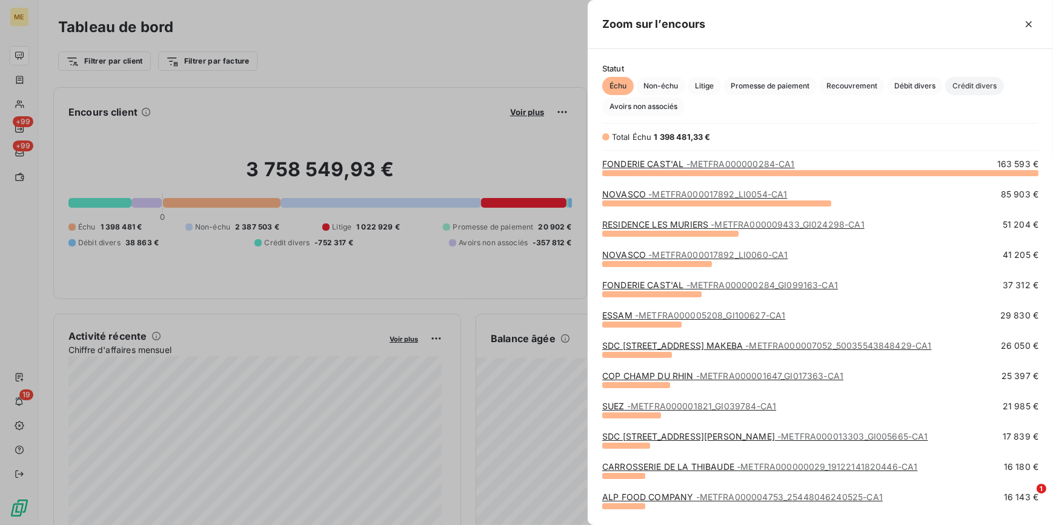
scroll to position [345, 457]
click at [666, 103] on span "Avoirs non associés" at bounding box center [643, 107] width 82 height 18
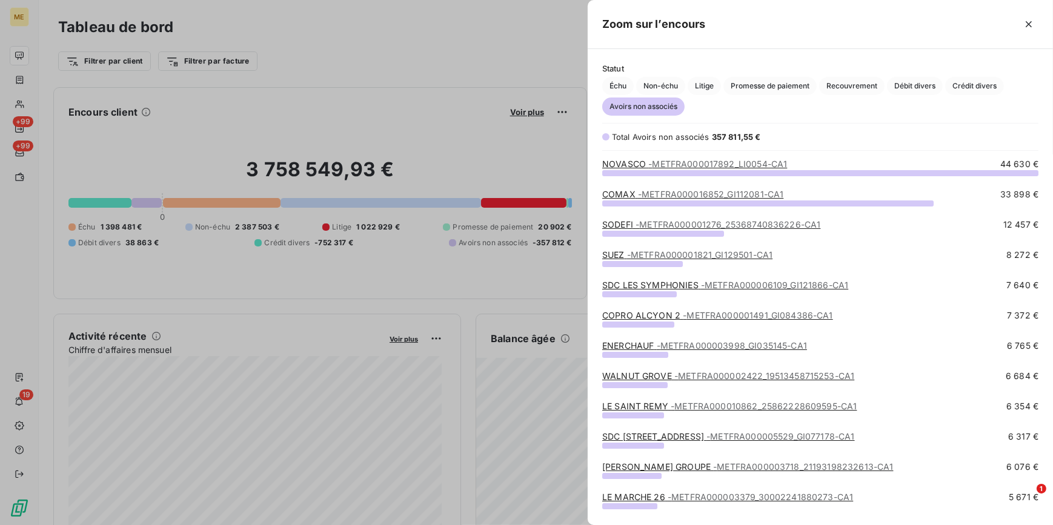
click at [729, 196] on span "- METFRA000016852_GI112081-CA1" at bounding box center [710, 194] width 145 height 10
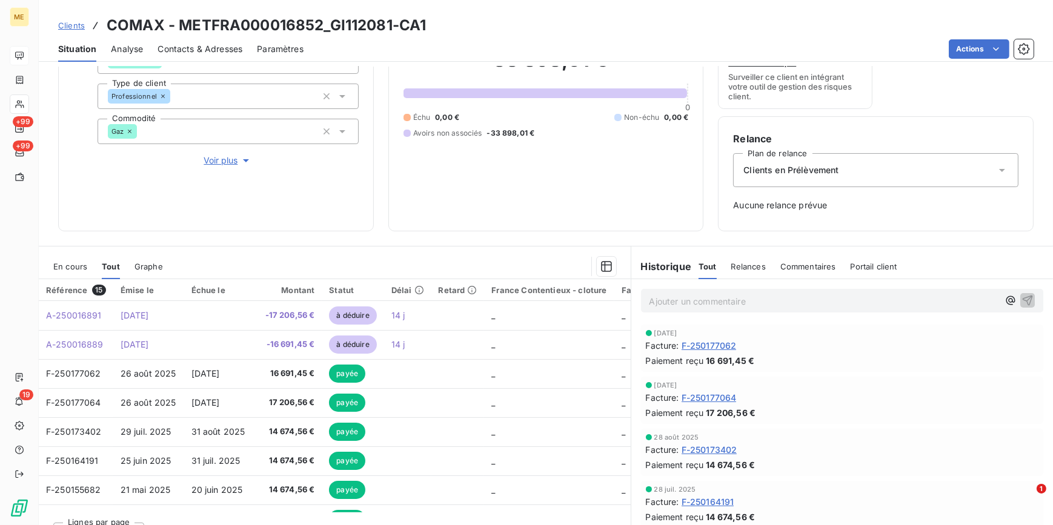
scroll to position [156, 0]
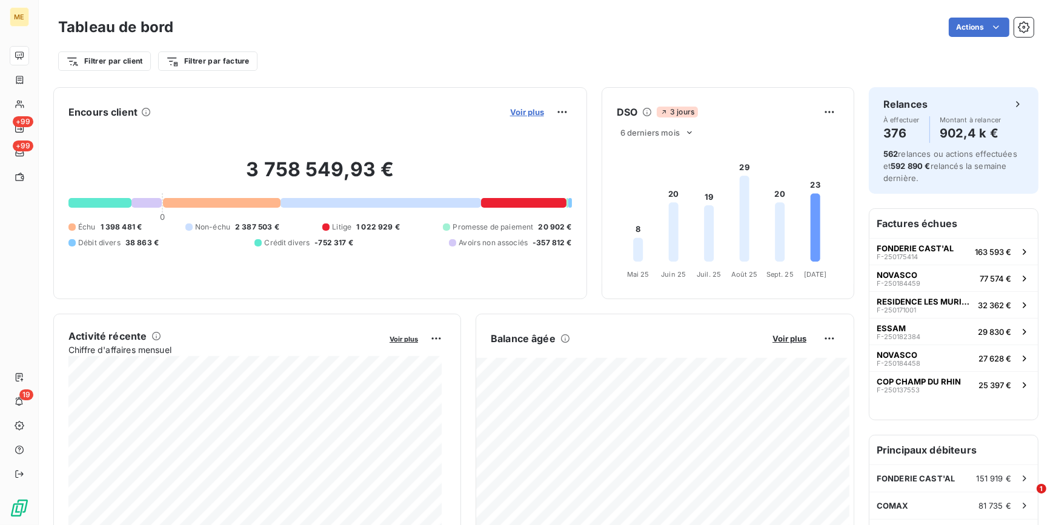
click at [532, 108] on span "Voir plus" at bounding box center [527, 112] width 34 height 10
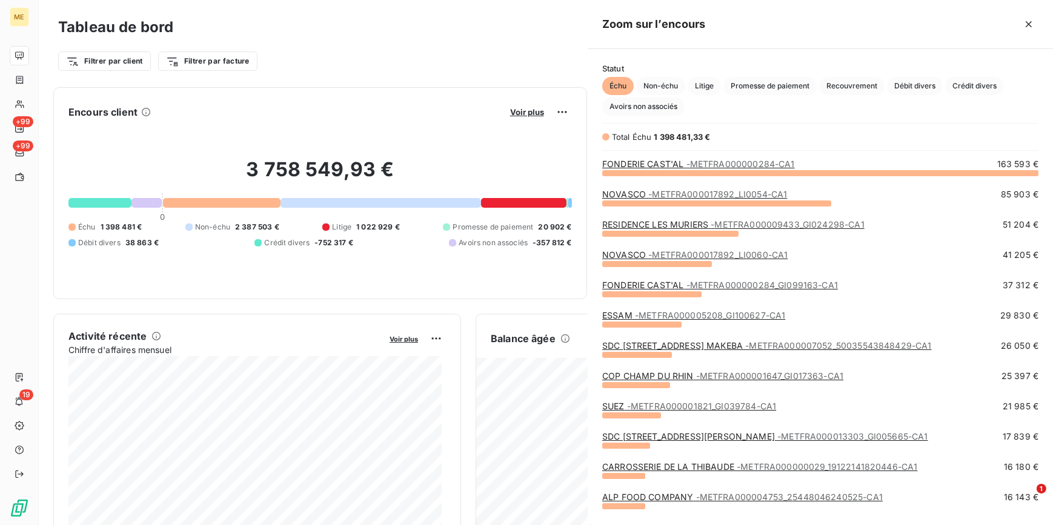
scroll to position [517, 457]
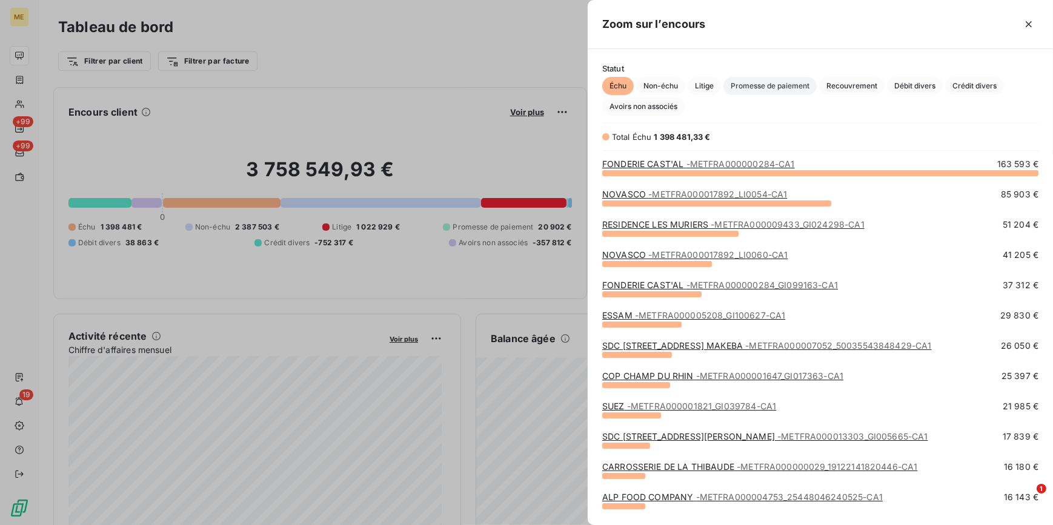
click at [758, 85] on span "Promesse de paiement" at bounding box center [769, 86] width 93 height 18
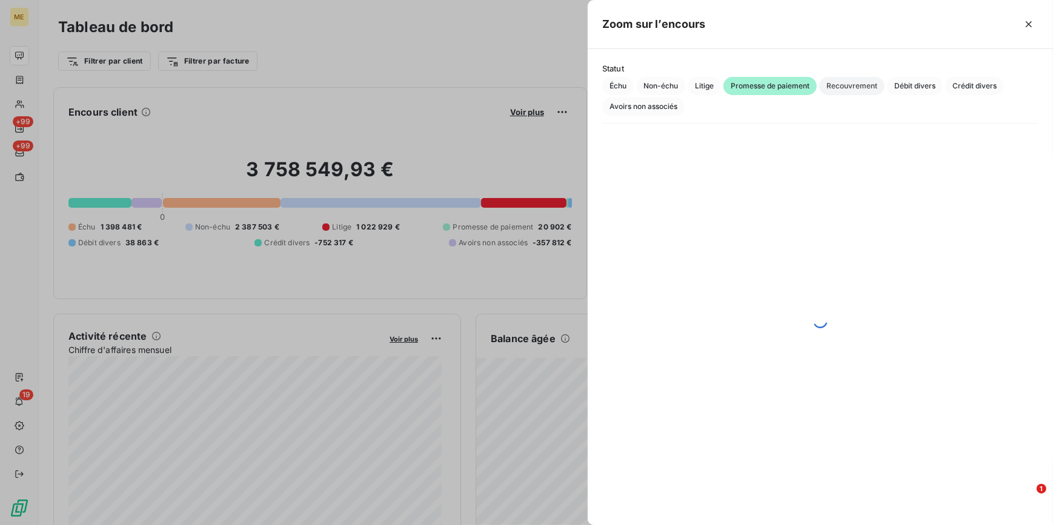
click at [861, 87] on span "Recouvrement" at bounding box center [851, 86] width 65 height 18
click at [904, 85] on span "Débit divers" at bounding box center [915, 86] width 56 height 18
click at [961, 85] on span "Crédit divers" at bounding box center [974, 86] width 59 height 18
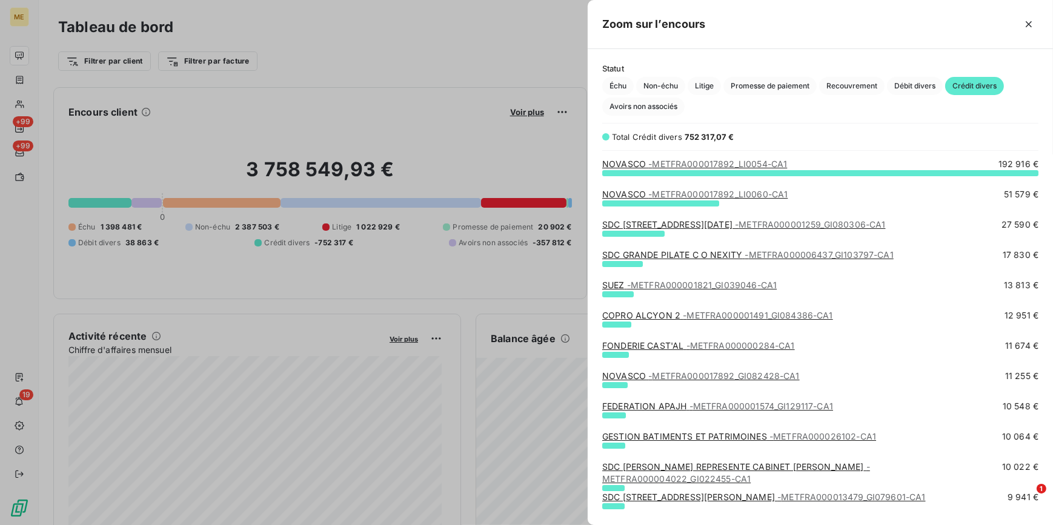
scroll to position [345, 457]
click at [640, 102] on span "Avoirs non associés" at bounding box center [643, 107] width 82 height 18
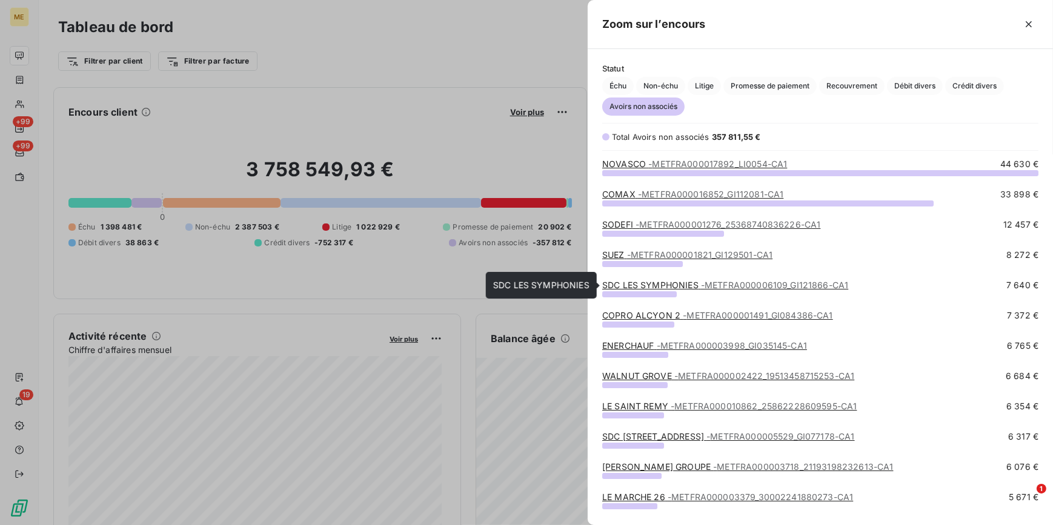
click at [726, 280] on span "- METFRA000006109_GI121866-CA1" at bounding box center [774, 285] width 147 height 10
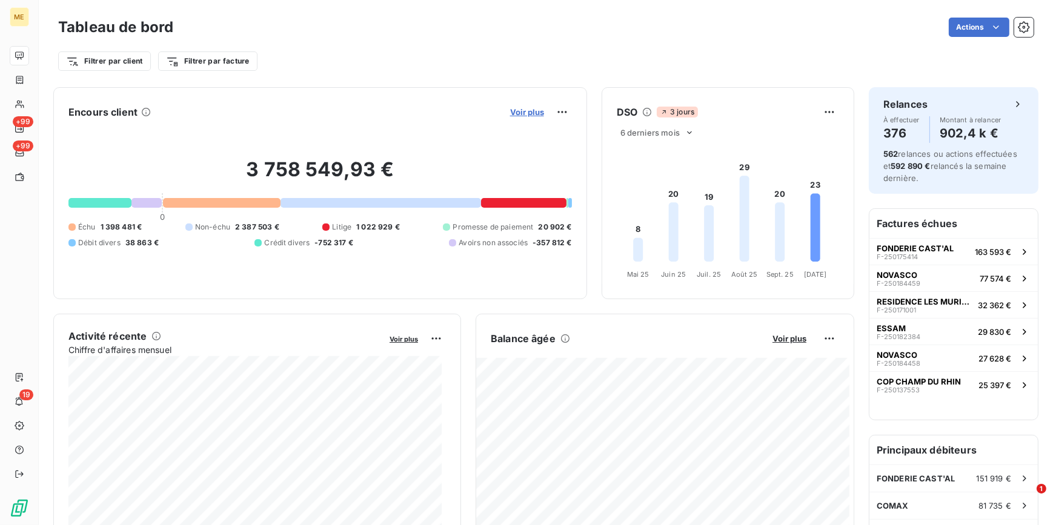
click at [512, 111] on span "Voir plus" at bounding box center [527, 112] width 34 height 10
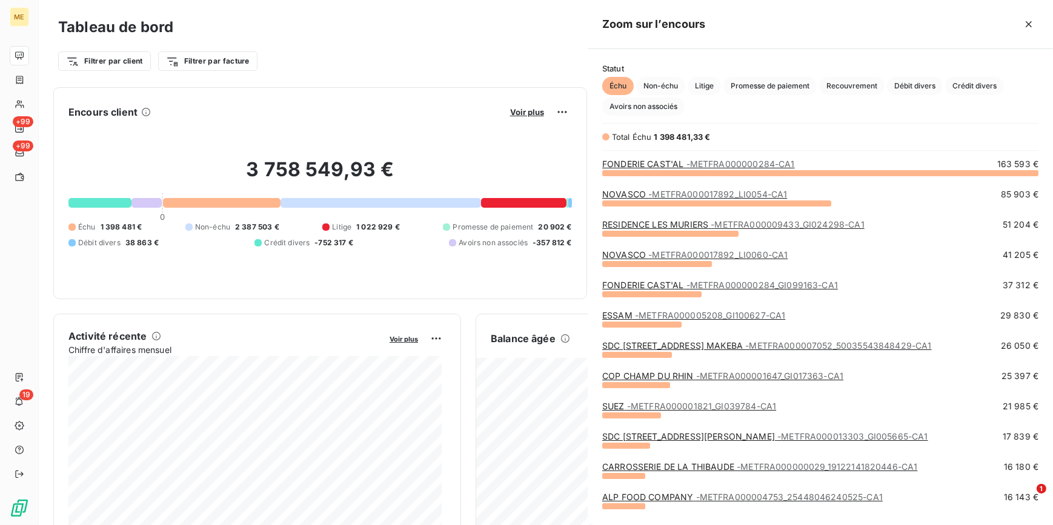
scroll to position [517, 457]
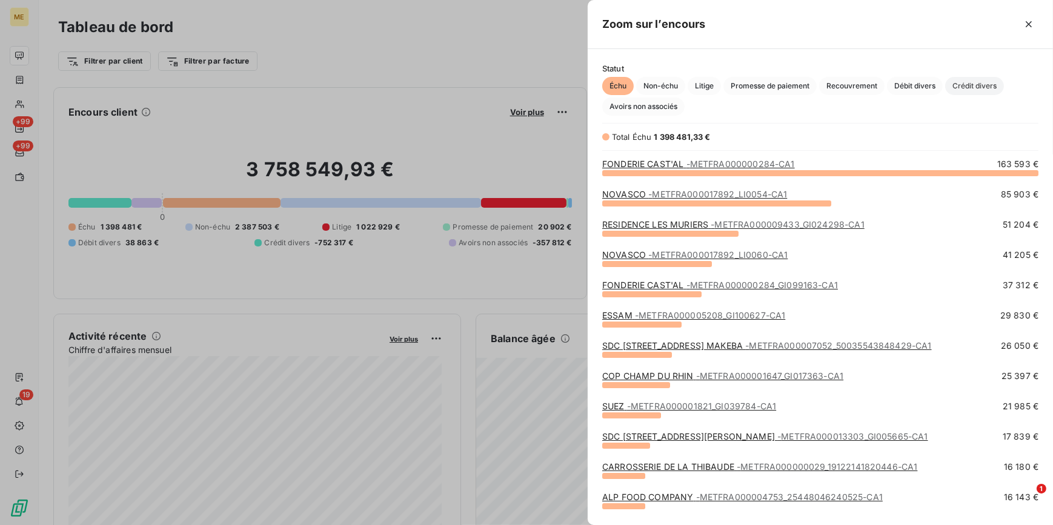
click at [956, 84] on span "Crédit divers" at bounding box center [974, 86] width 59 height 18
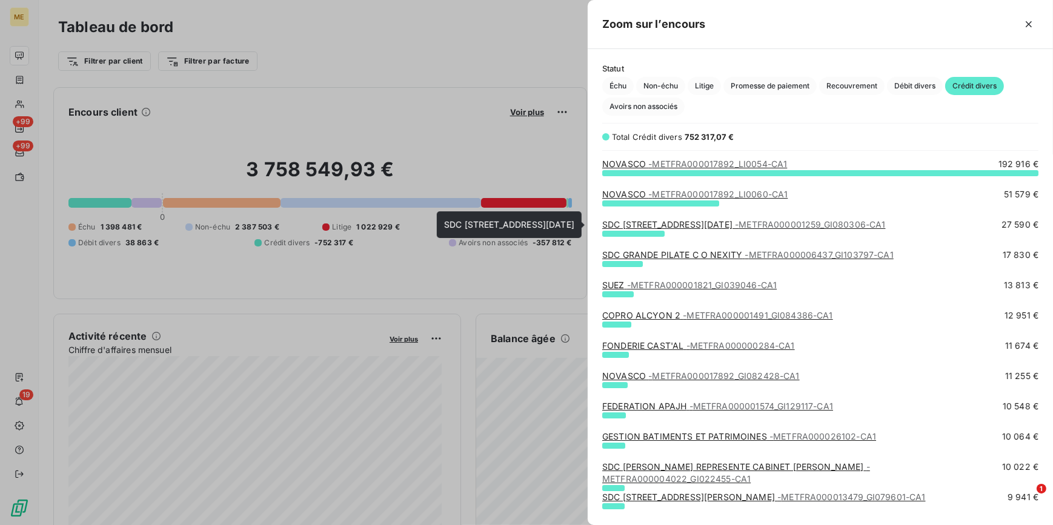
click at [802, 219] on span "- METFRA000001259_GI080306-CA1" at bounding box center [810, 224] width 150 height 10
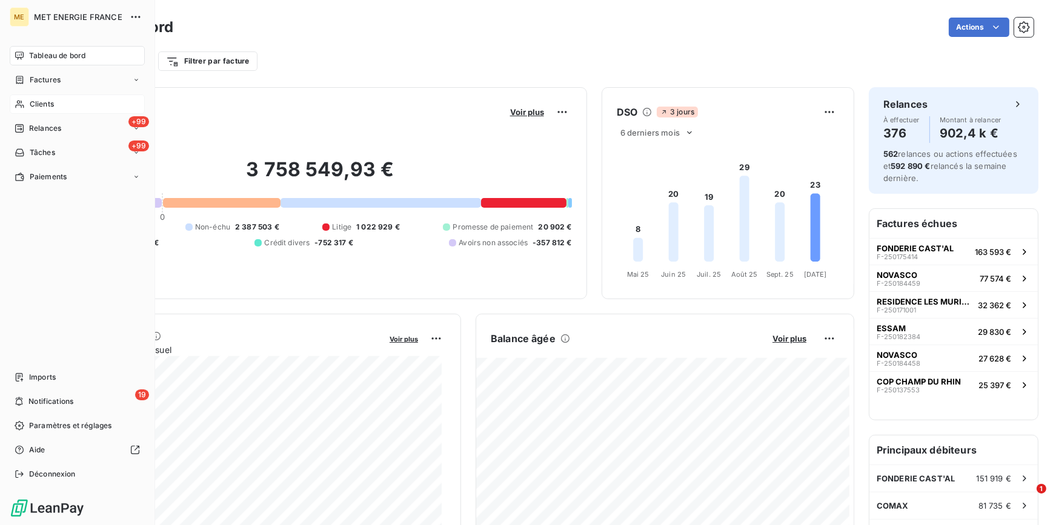
click at [31, 107] on span "Clients" at bounding box center [42, 104] width 24 height 11
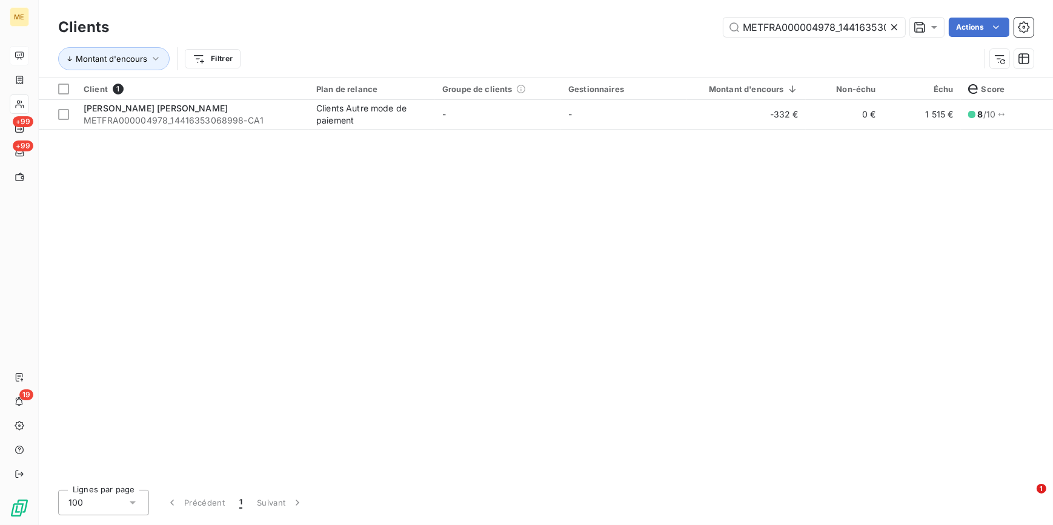
click at [898, 21] on icon at bounding box center [894, 27] width 12 height 12
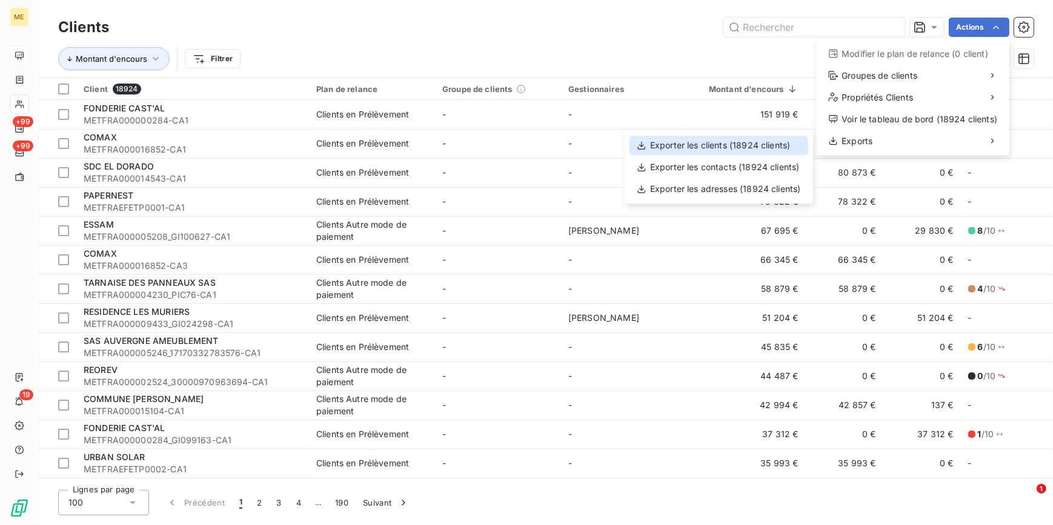
click at [748, 147] on div "Exporter les clients (18924 clients)" at bounding box center [718, 145] width 179 height 19
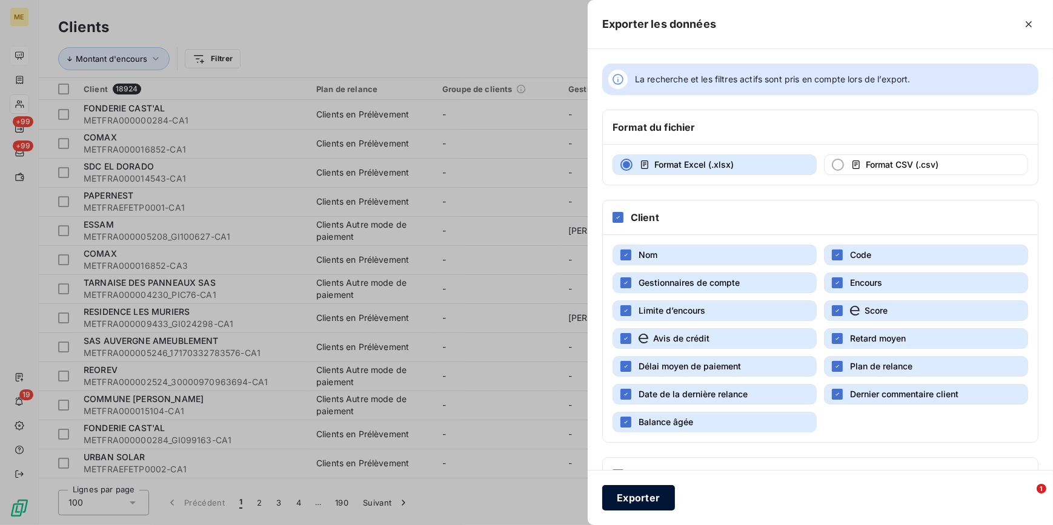
click at [636, 503] on button "Exporter" at bounding box center [638, 497] width 73 height 25
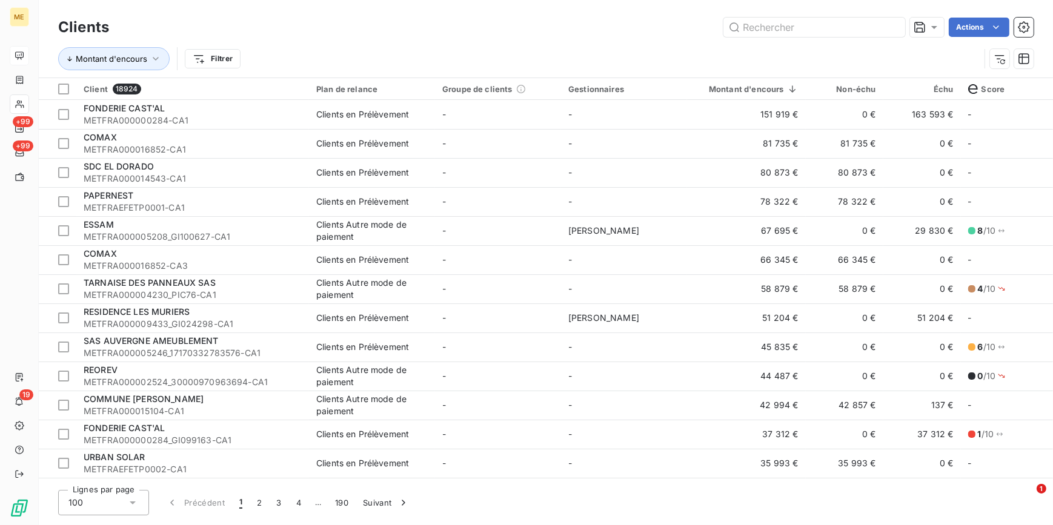
click at [637, 39] on div "Clients Actions" at bounding box center [545, 27] width 975 height 25
type input "METFRA000000139_17211722110062-CA1"
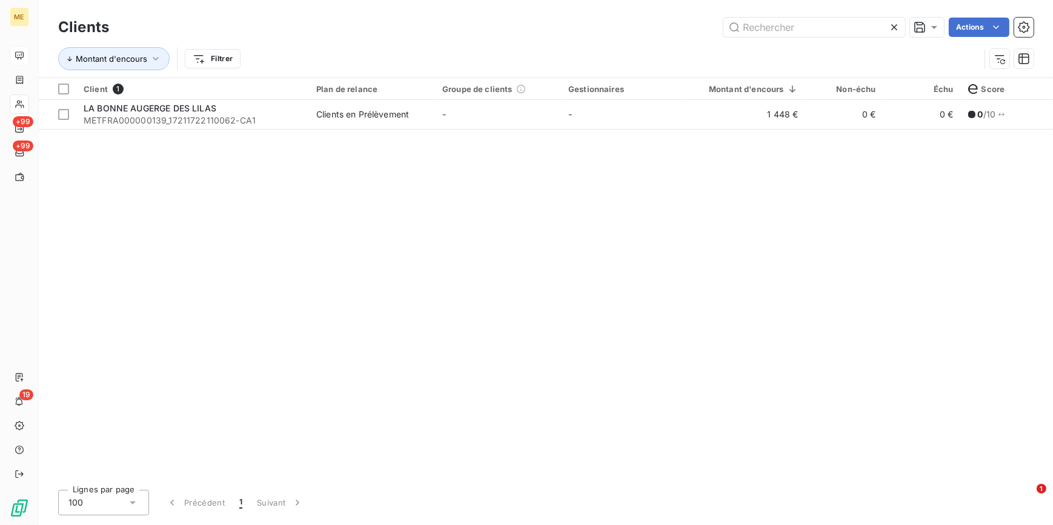
type input "METFRA000000755_23253834963541-CA1"
type input "METFRA000001206_17130390662105-CA1"
type input "METFRA000001236_19128509379239-CA1"
type input "METFRA000001238_24182489124309-CA1"
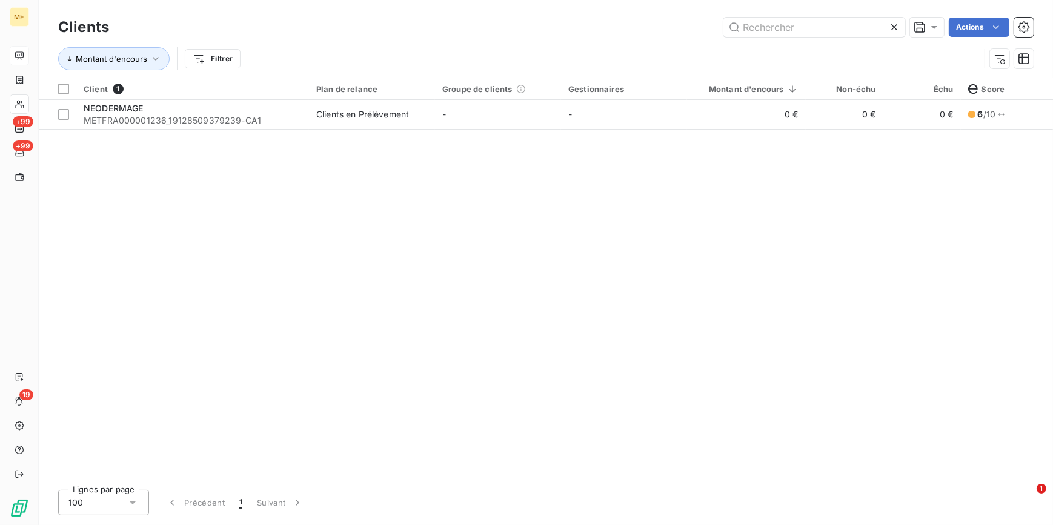
type input "METFRA000001264_14412590336643-CA1"
type input "METFRA000001647_GI017363-CA1"
type input "METFRA000001769_25979884172483-CA1"
type input "METFRA000002150_02465846539154-CA1"
type input "METFRA000002371_12294211248883-CA1"
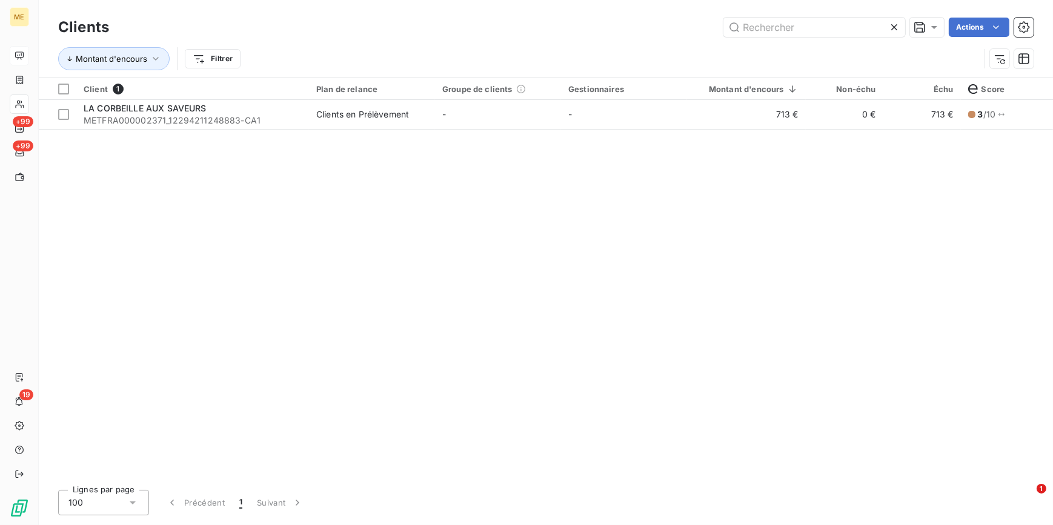
type input "METFRA000003095_24525904403075-CA1"
type input "METFRA000004070_05673516628511-CA1"
type input "METFRA000004396_23207669971141-CA1"
type input "METFRA000004410_06591751071446-CA1"
type input "METFRA000004483_09727206853353-CA1"
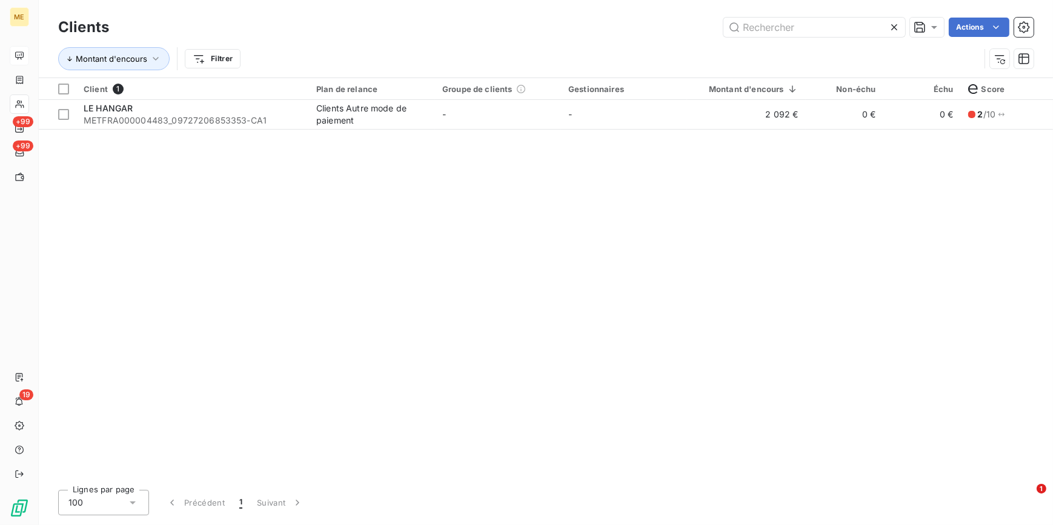
type input "METFRA000004700_30000120043564-CA1"
type input "METFRA000004935_02411577398658-CA1"
type input "METFRA000005969_16146309644275-CA1"
type input "METFRA000006172_19595079477724-CA1"
type input "METFRA000006267_22453834945875-CA1"
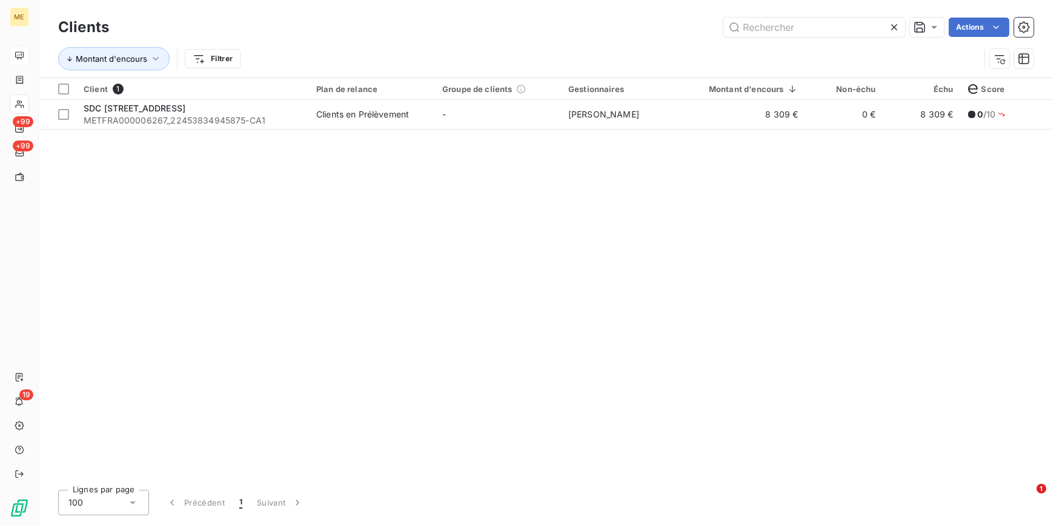
type input "METFRA000006298_14429811739091-CA1"
